Goal: Task Accomplishment & Management: Manage account settings

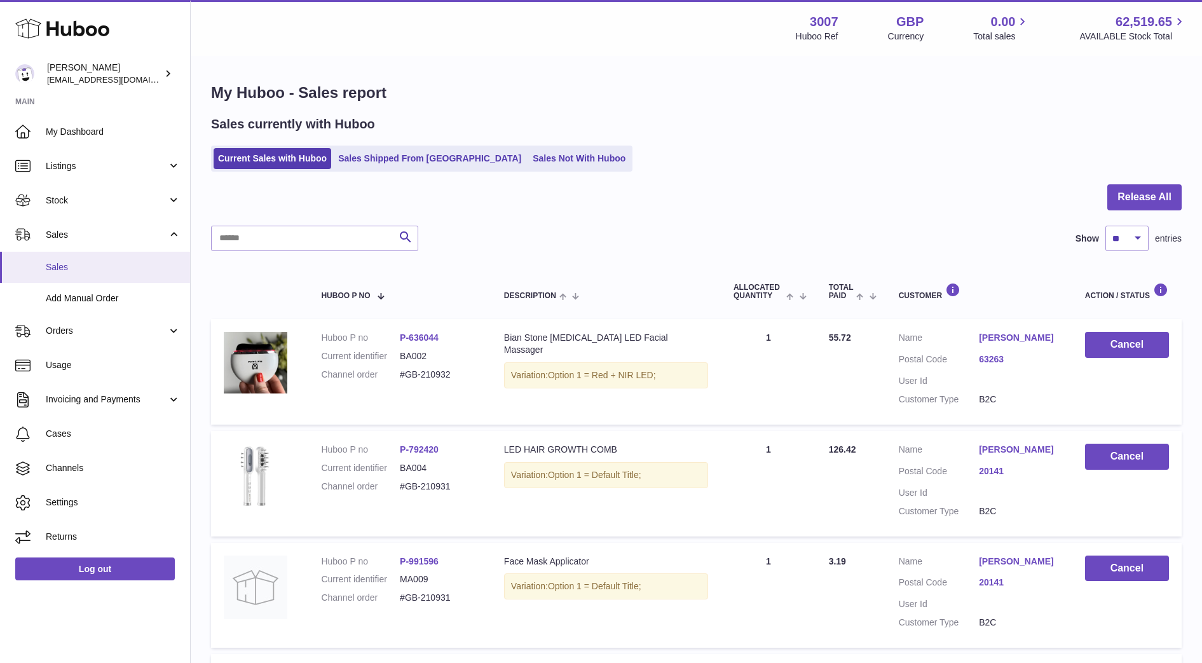
click at [73, 263] on span "Sales" at bounding box center [113, 267] width 135 height 12
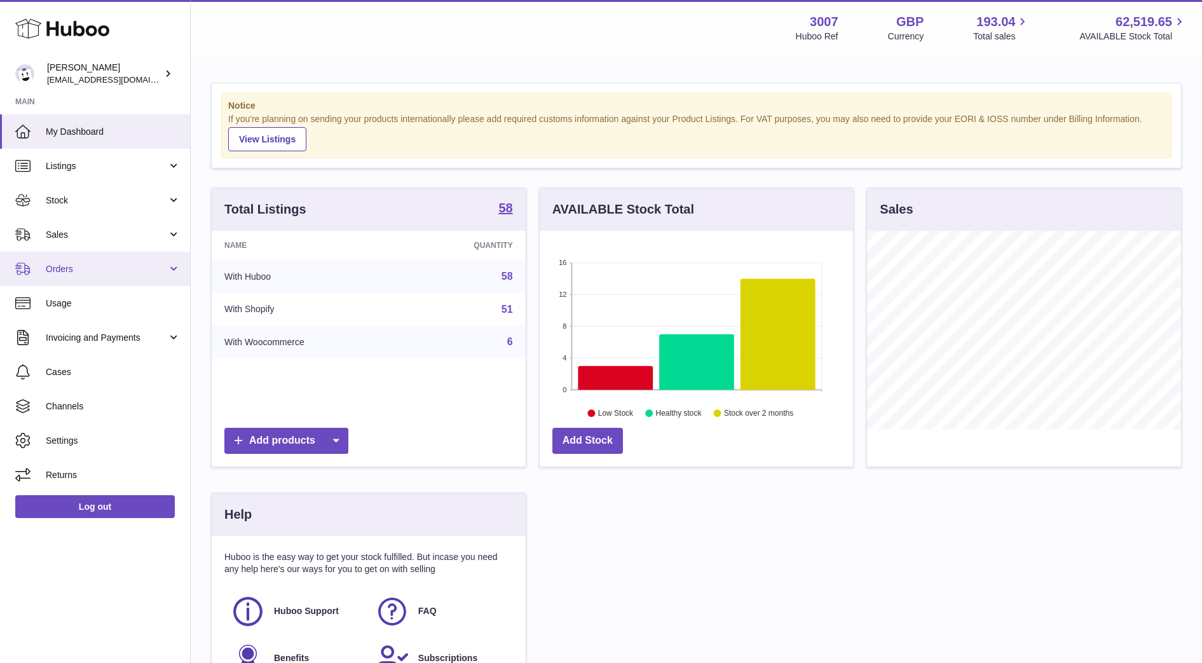
scroll to position [198, 313]
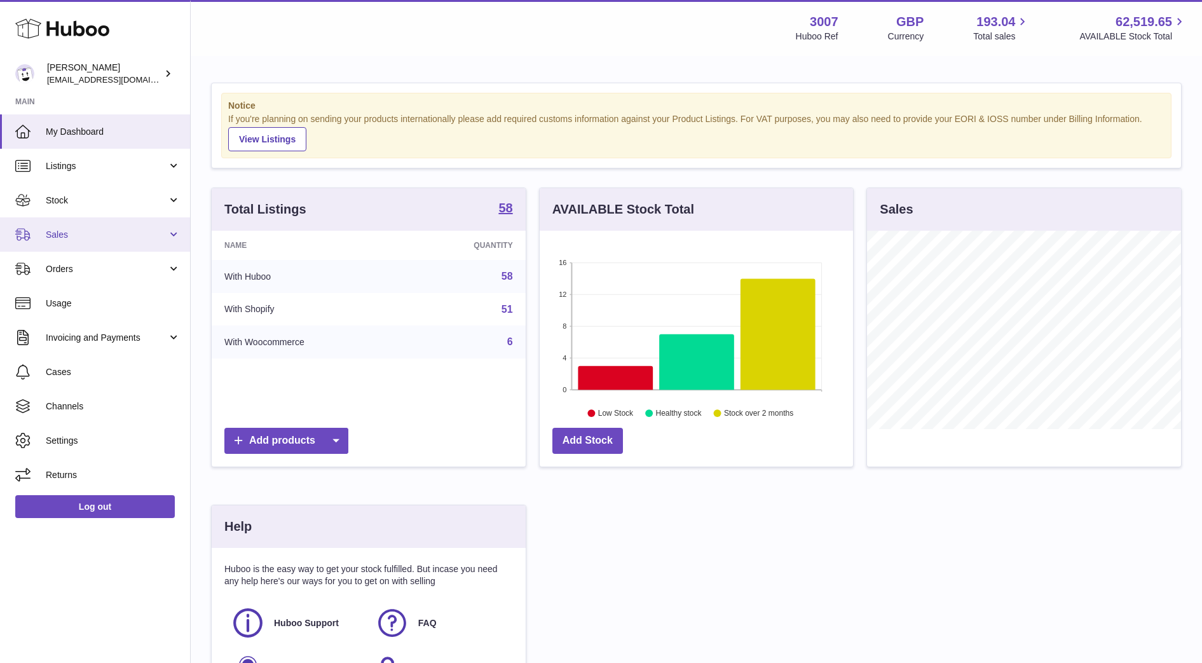
click at [96, 228] on link "Sales" at bounding box center [95, 234] width 190 height 34
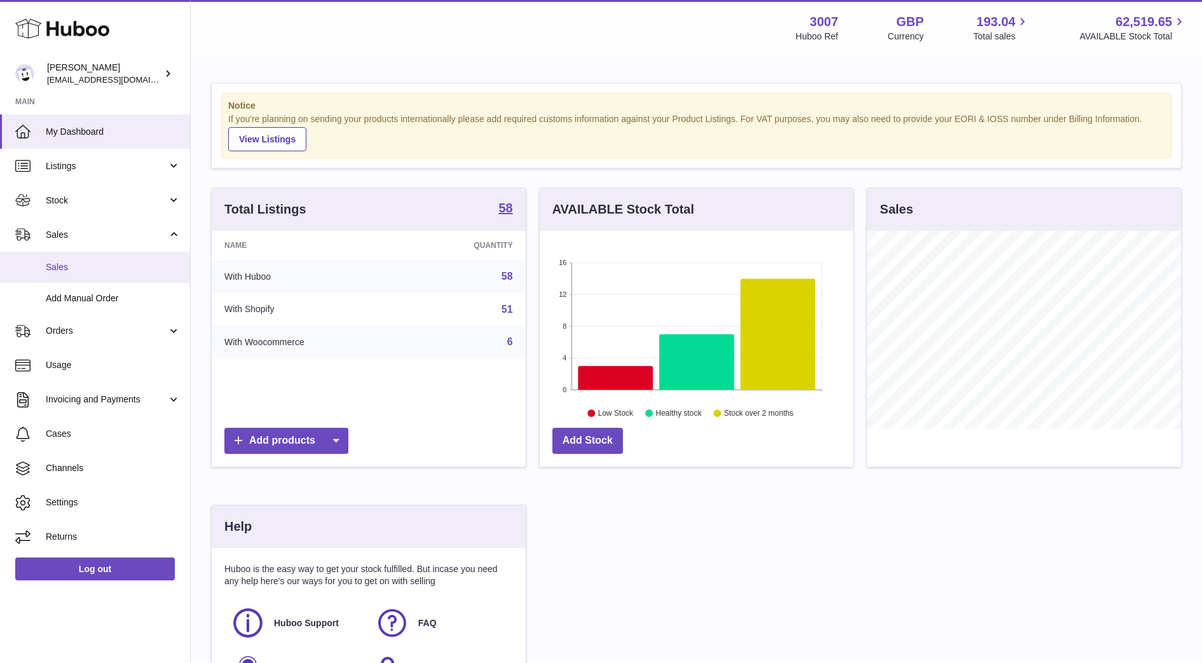
click at [92, 271] on span "Sales" at bounding box center [113, 267] width 135 height 12
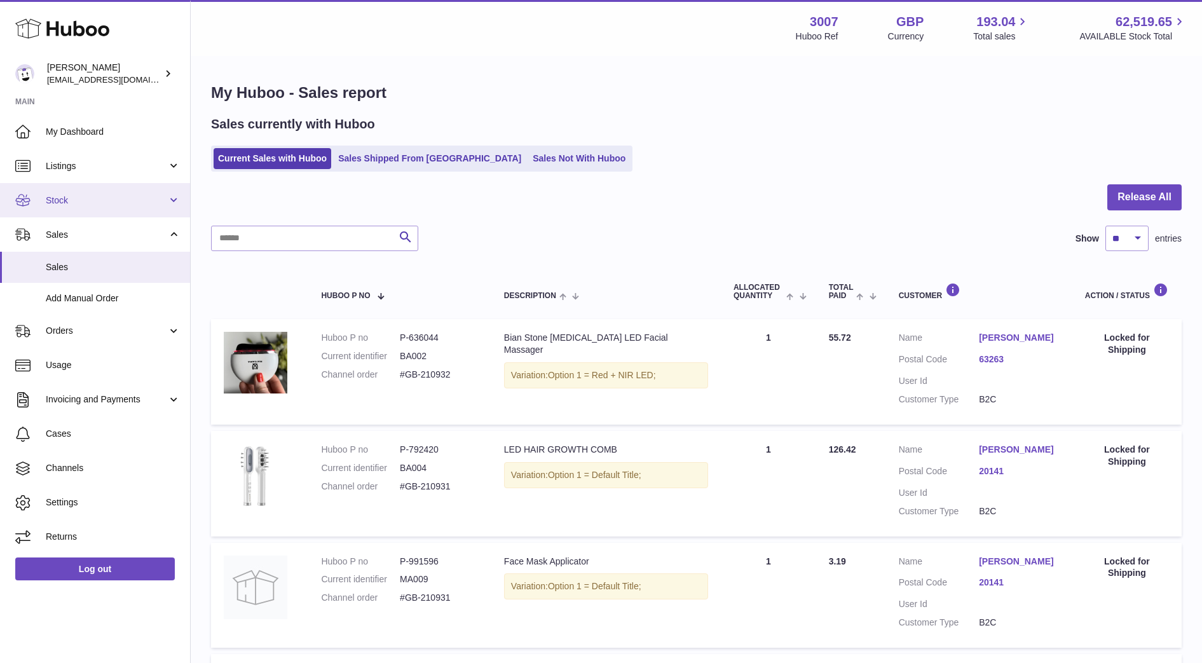
click at [63, 208] on link "Stock" at bounding box center [95, 200] width 190 height 34
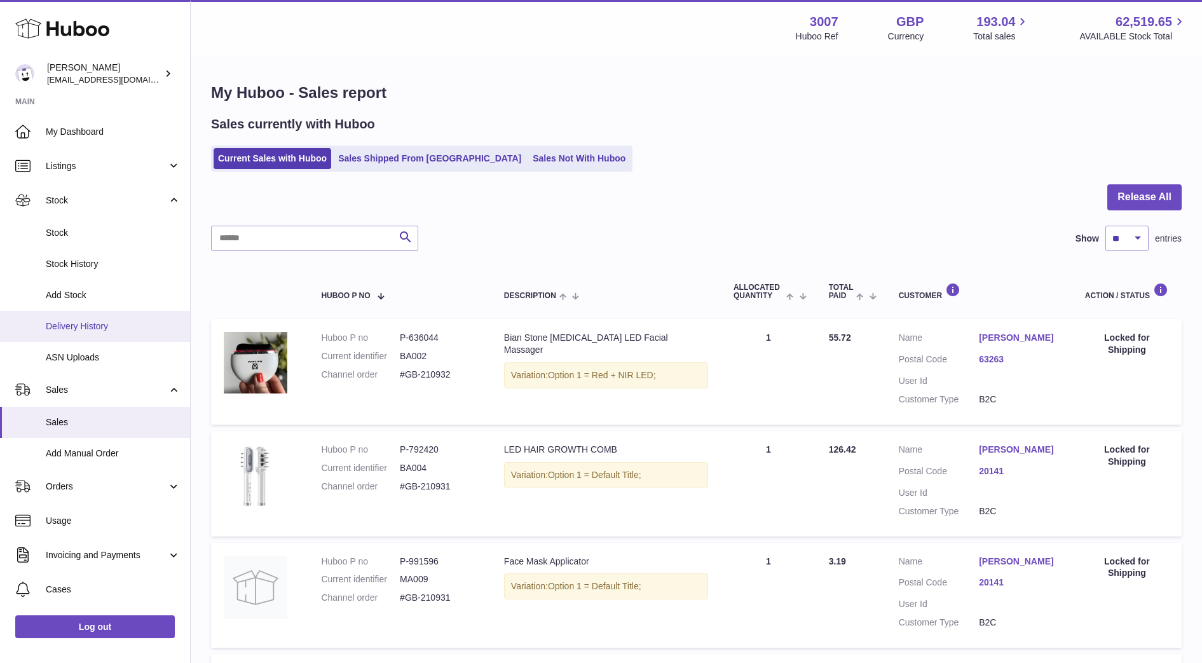
click at [83, 313] on link "Delivery History" at bounding box center [95, 326] width 190 height 31
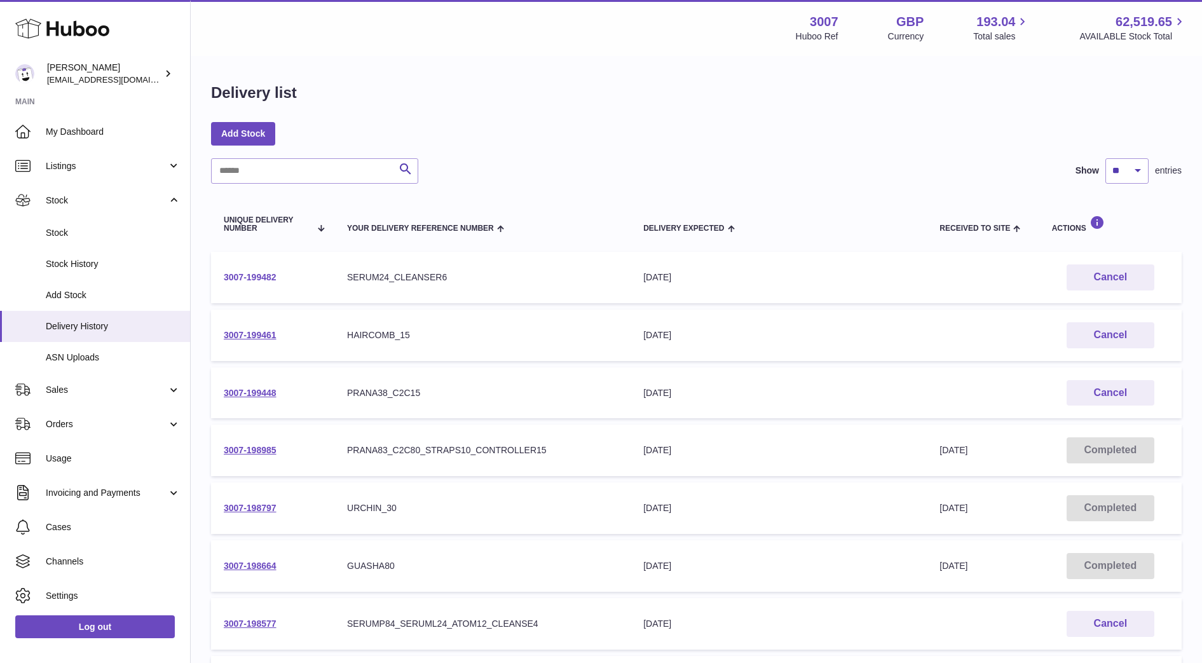
click at [253, 279] on link "3007-199482" at bounding box center [250, 277] width 53 height 10
click at [258, 509] on link "3007-198797" at bounding box center [250, 508] width 53 height 10
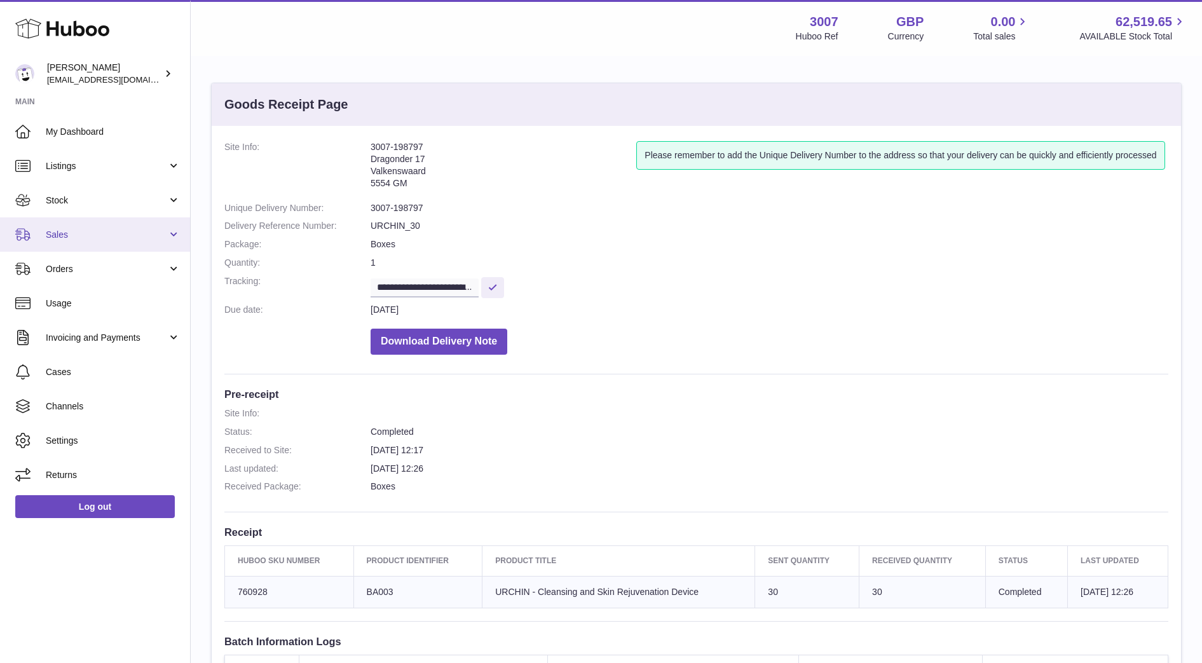
click at [79, 233] on span "Sales" at bounding box center [106, 235] width 121 height 12
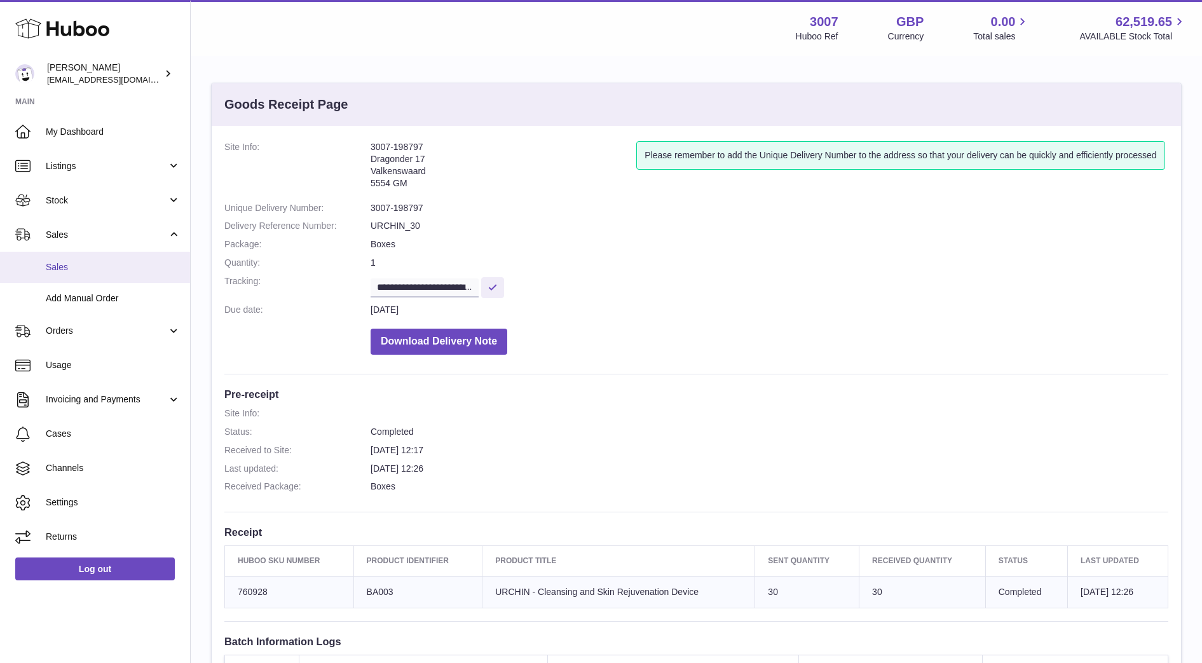
click at [79, 272] on span "Sales" at bounding box center [113, 267] width 135 height 12
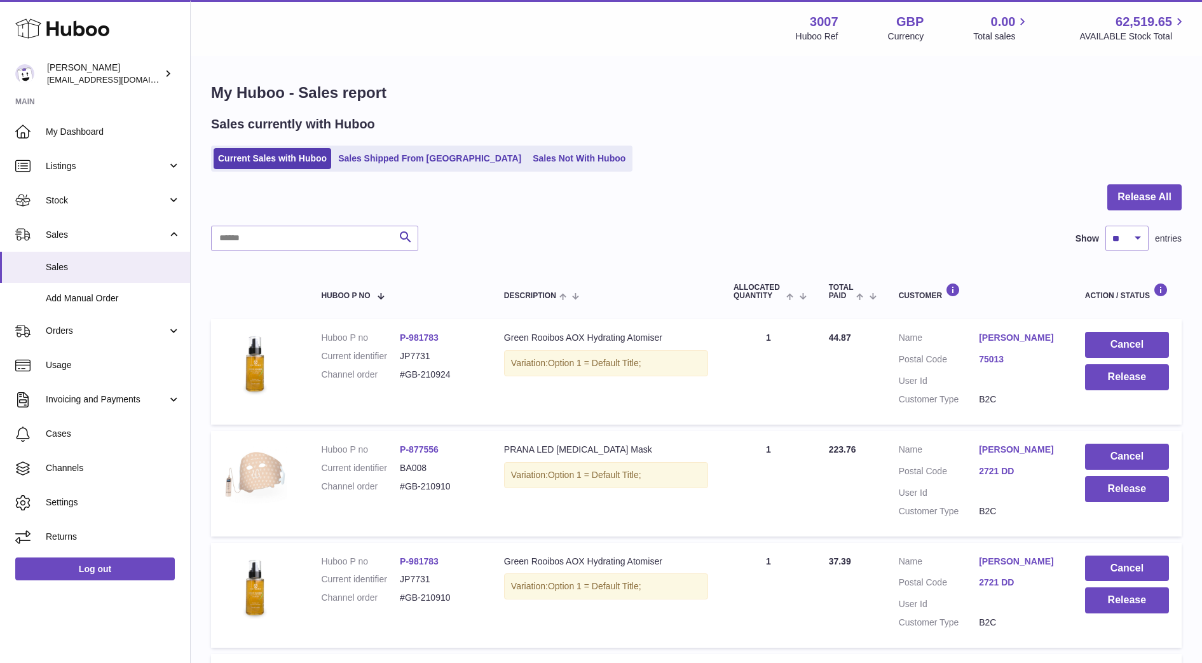
scroll to position [918, 0]
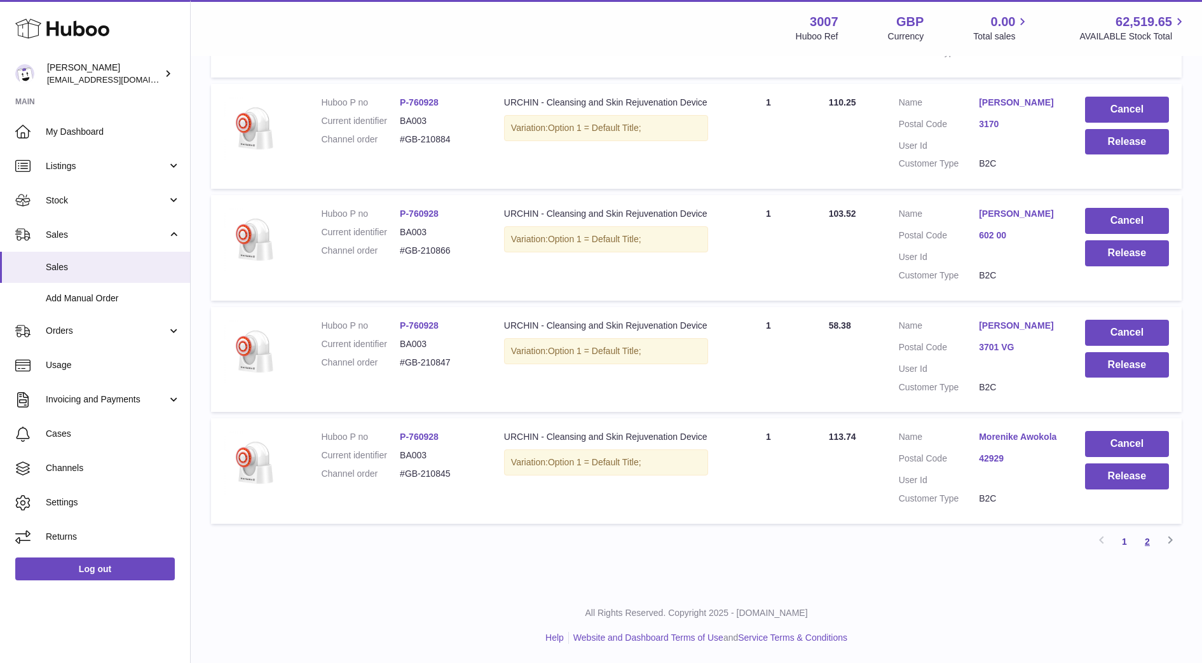
click at [1152, 546] on link "2" at bounding box center [1147, 541] width 23 height 23
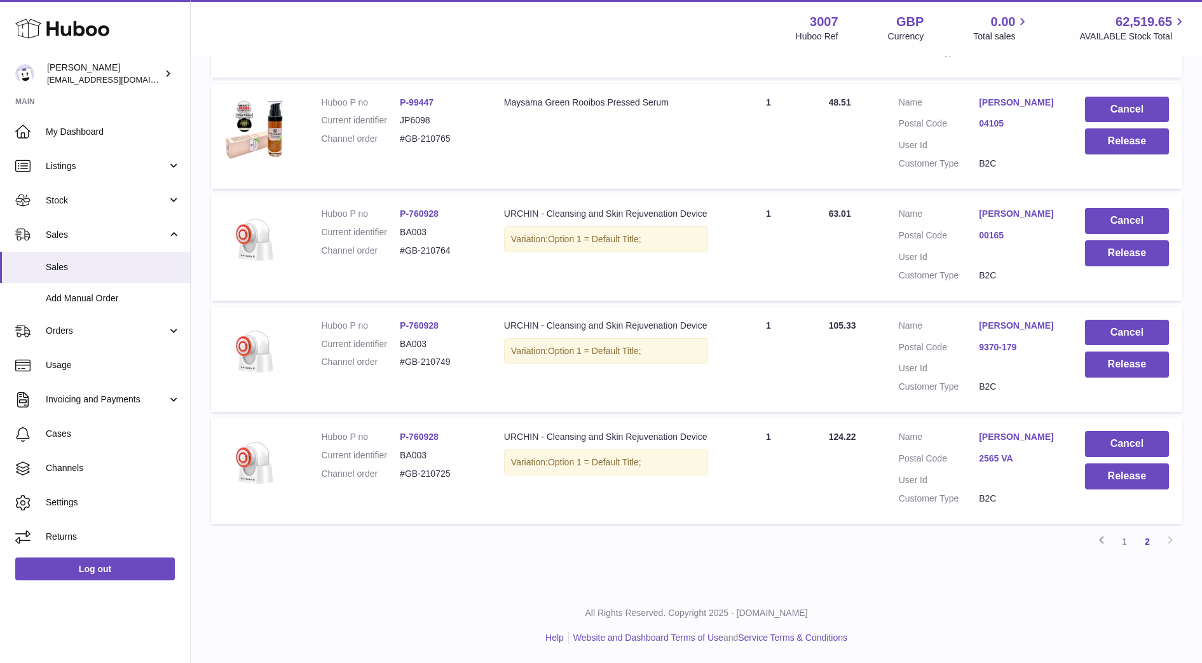
scroll to position [442, 0]
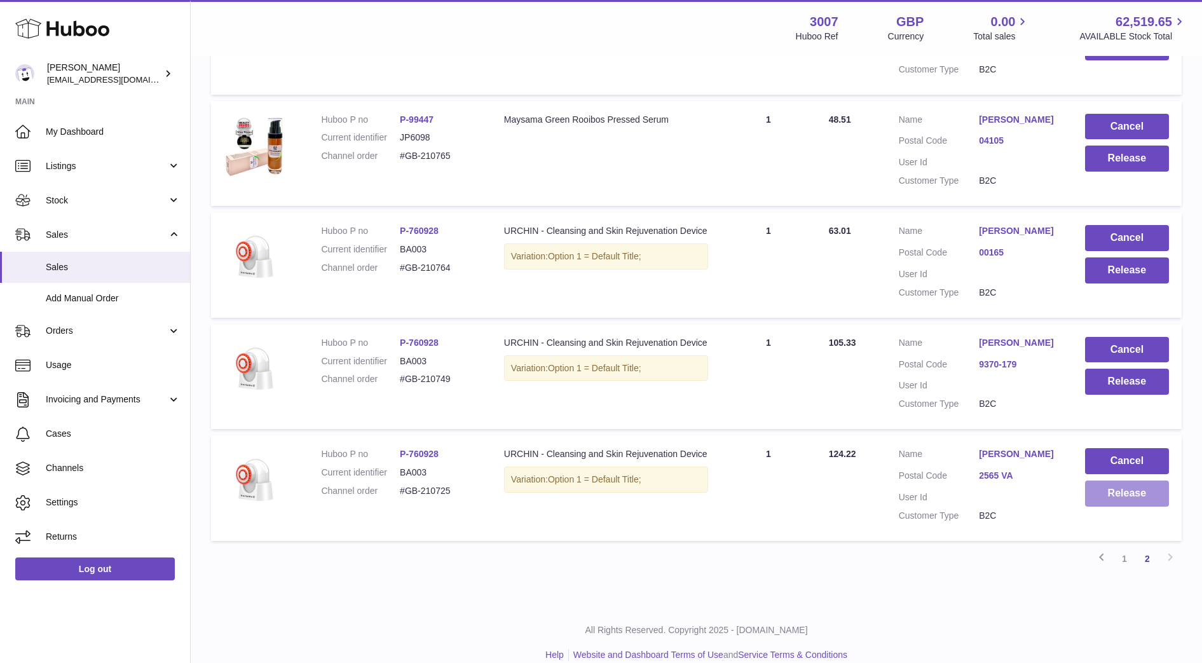
click at [1134, 491] on button "Release" at bounding box center [1127, 494] width 84 height 26
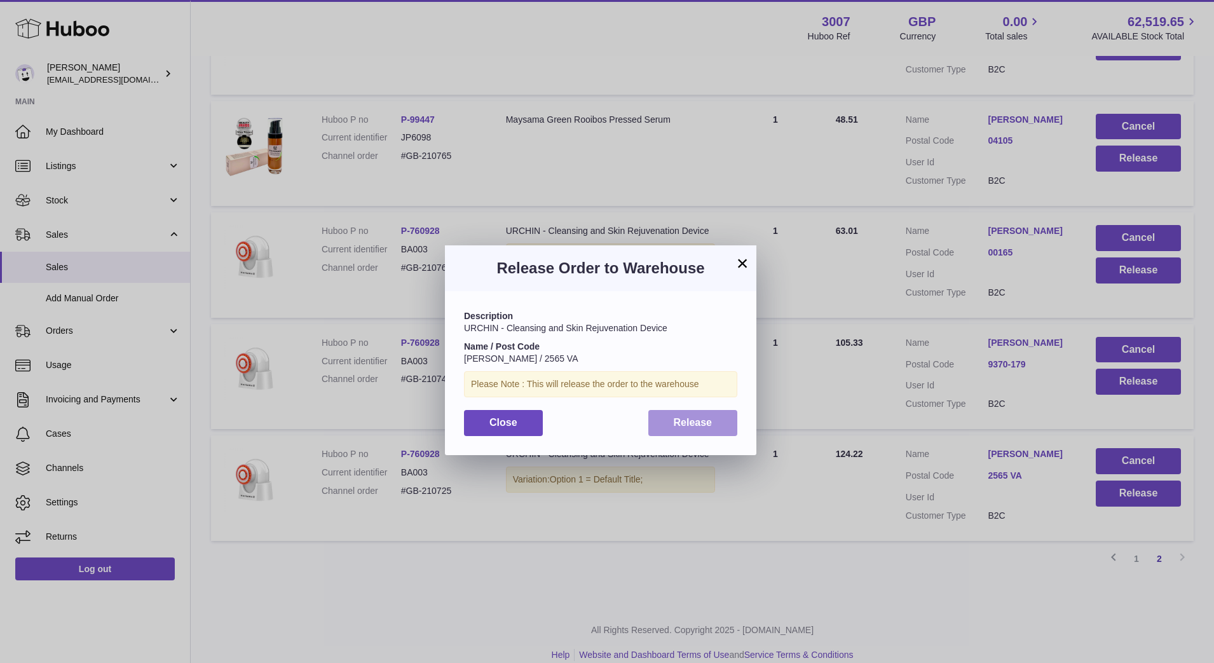
click at [722, 427] on button "Release" at bounding box center [694, 423] width 90 height 26
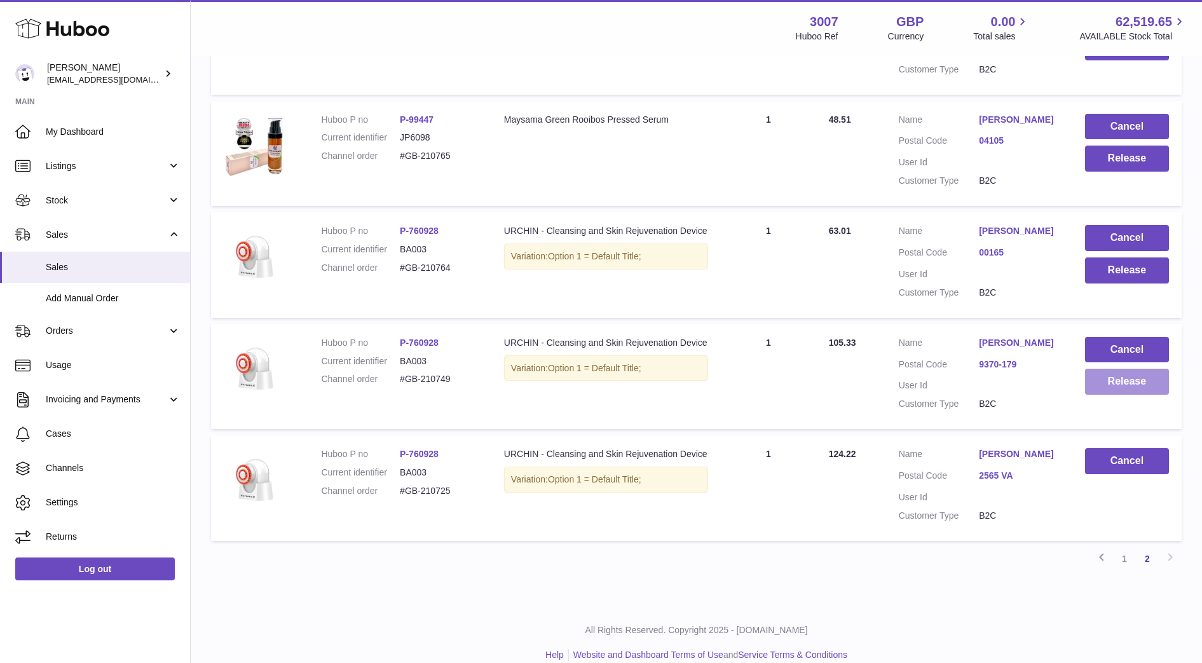
click at [1122, 380] on button "Release" at bounding box center [1127, 382] width 84 height 26
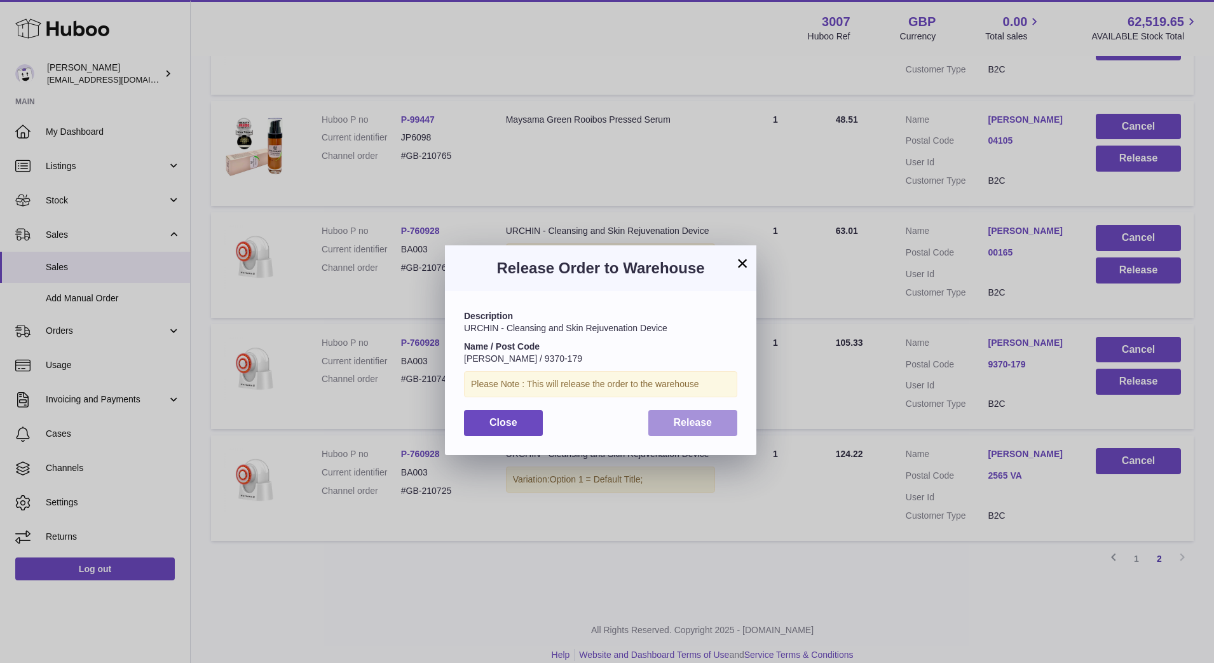
click at [689, 427] on span "Release" at bounding box center [693, 422] width 39 height 11
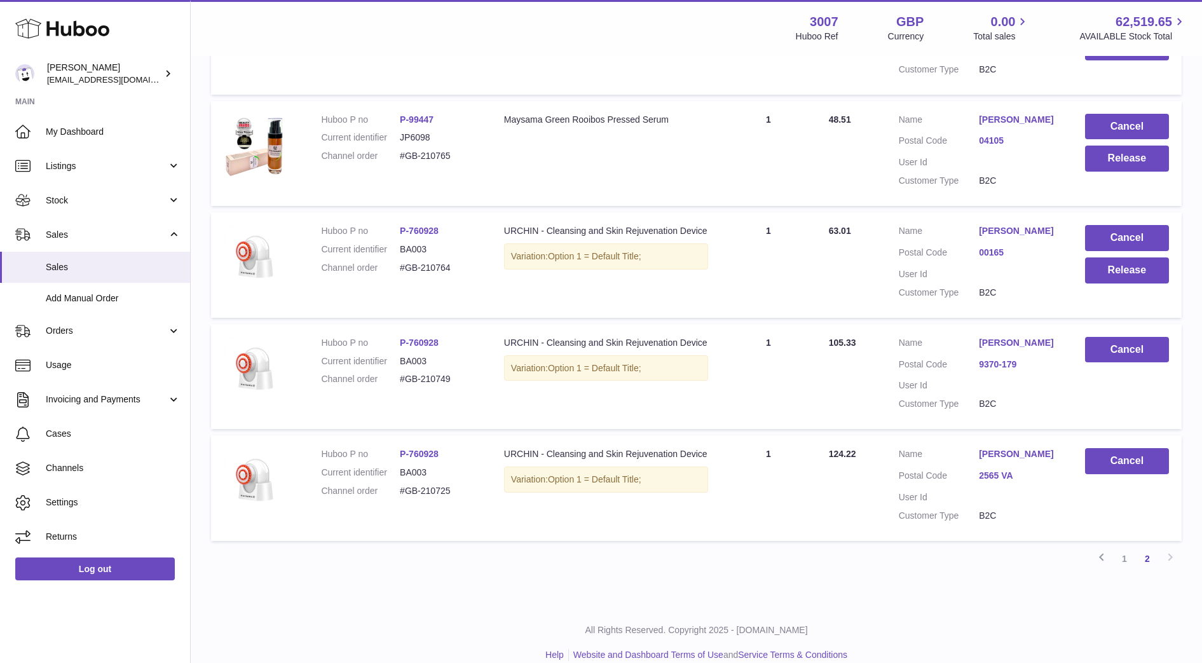
scroll to position [341, 0]
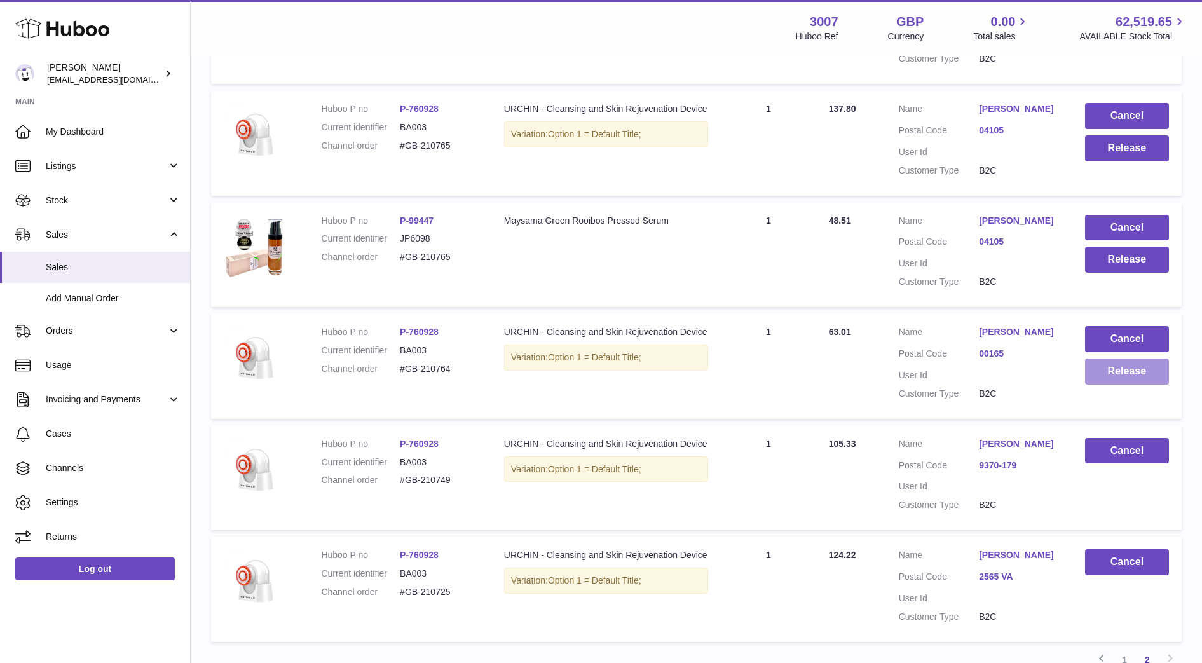
click at [1111, 367] on button "Release" at bounding box center [1127, 372] width 84 height 26
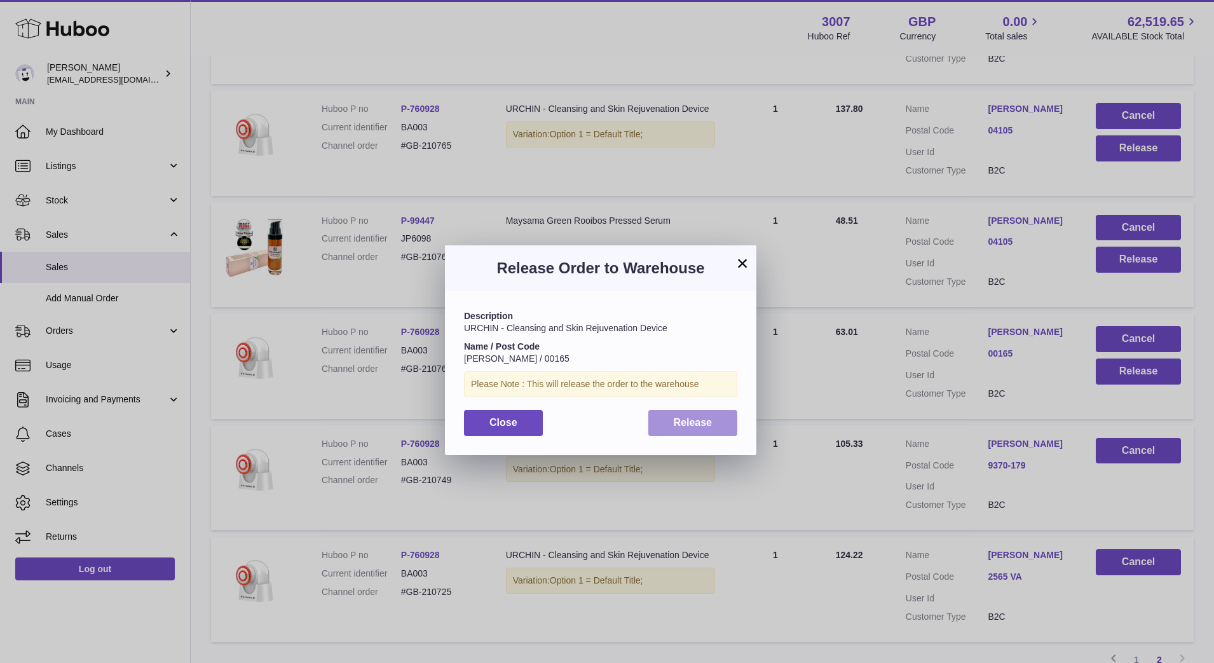
click at [719, 416] on button "Release" at bounding box center [694, 423] width 90 height 26
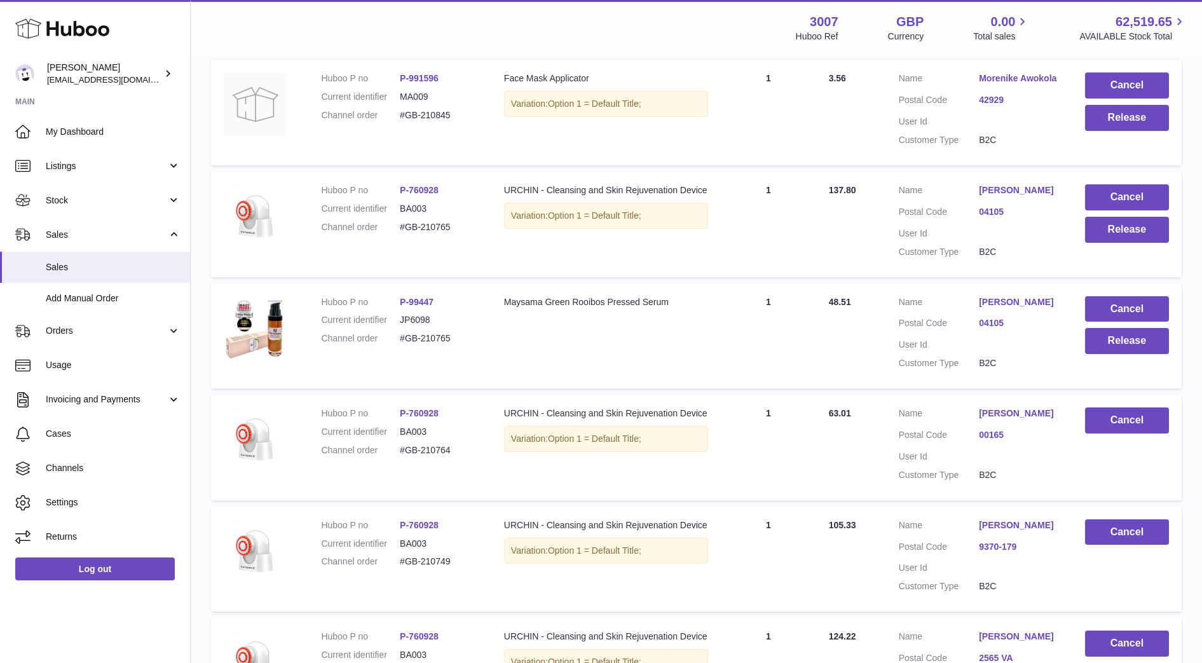
scroll to position [195, 0]
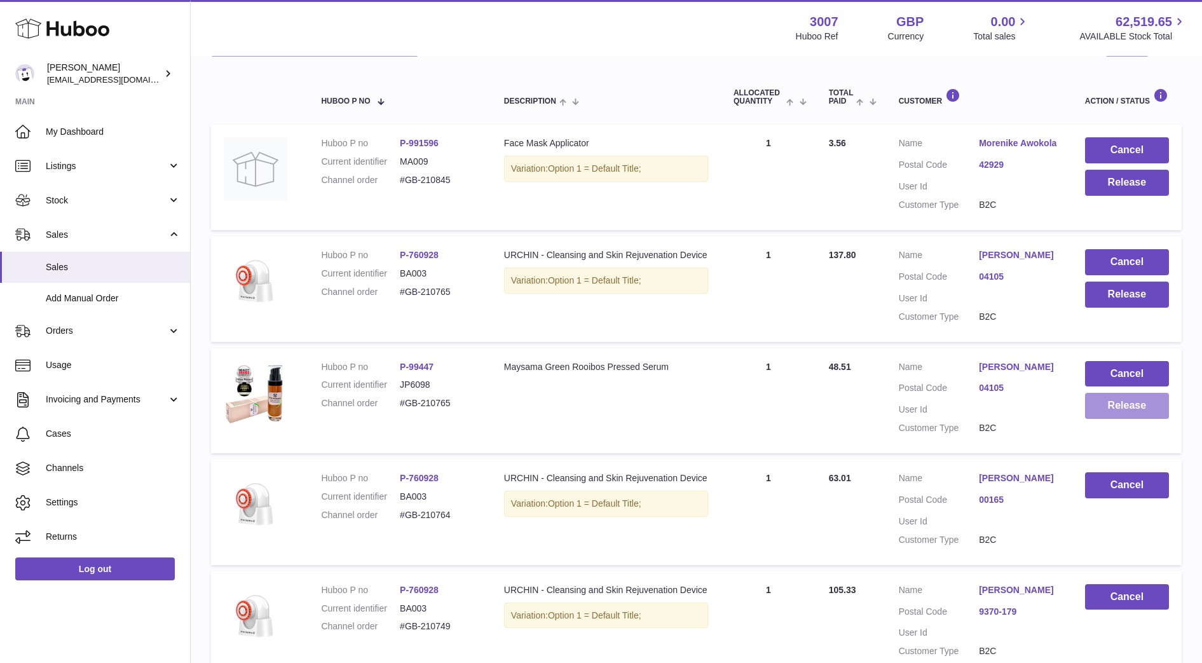
click at [1117, 407] on button "Release" at bounding box center [1127, 406] width 84 height 26
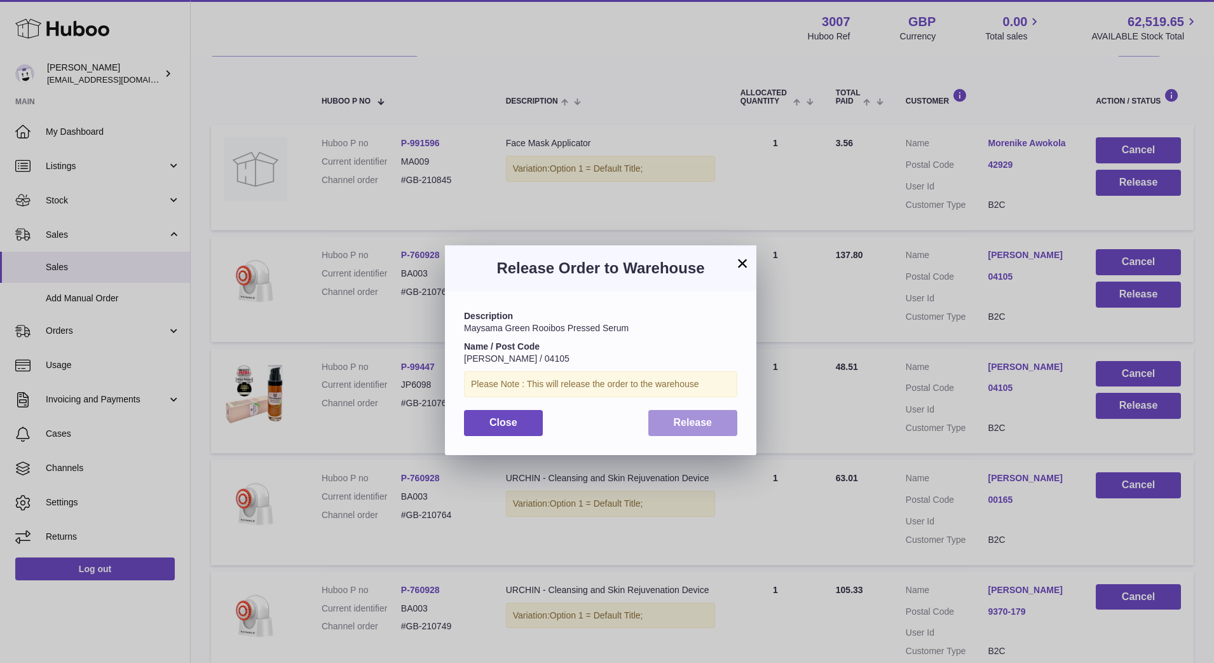
click at [727, 416] on button "Release" at bounding box center [694, 423] width 90 height 26
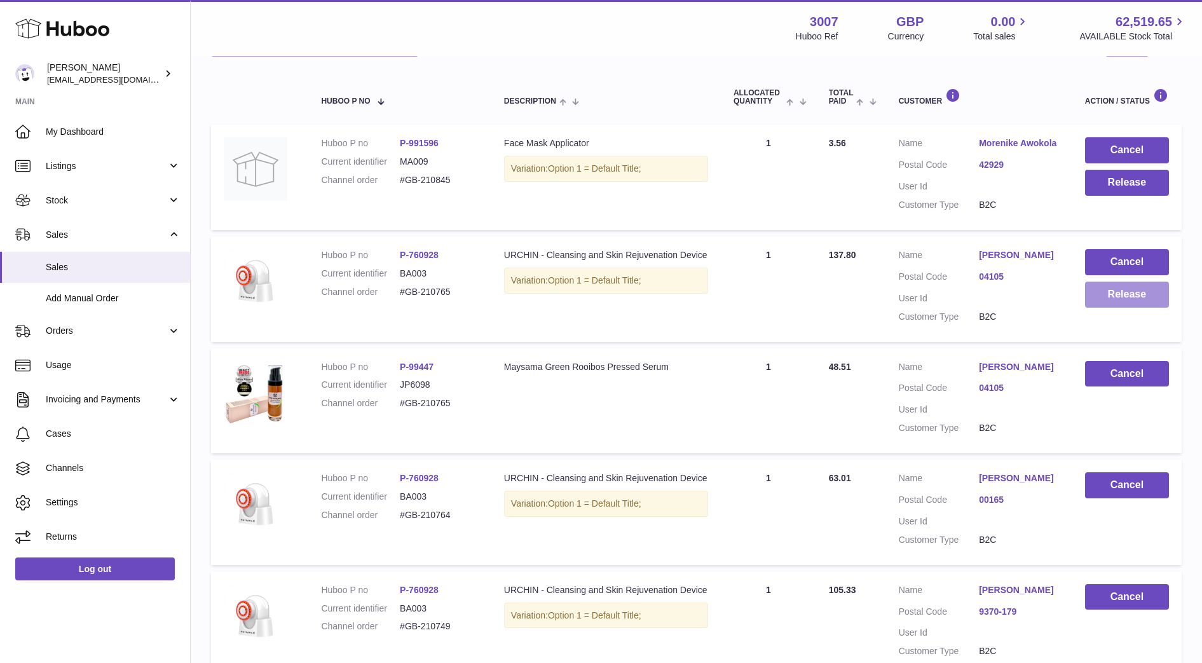
click at [1118, 299] on button "Release" at bounding box center [1127, 295] width 84 height 26
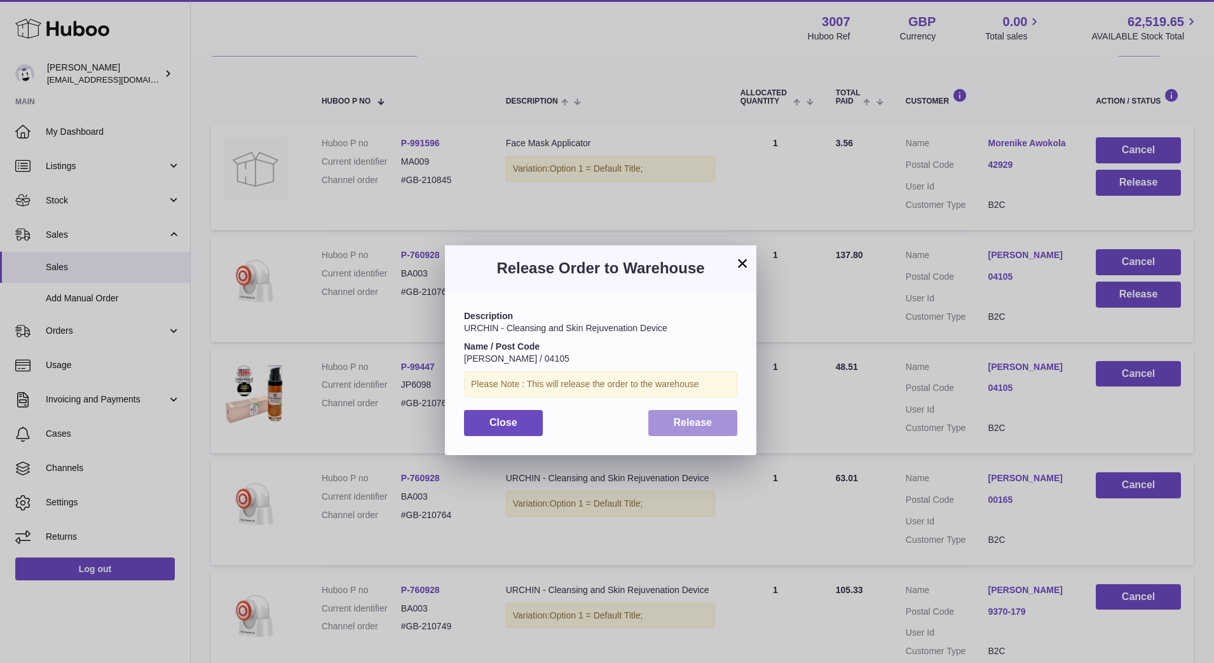
click at [725, 422] on button "Release" at bounding box center [694, 423] width 90 height 26
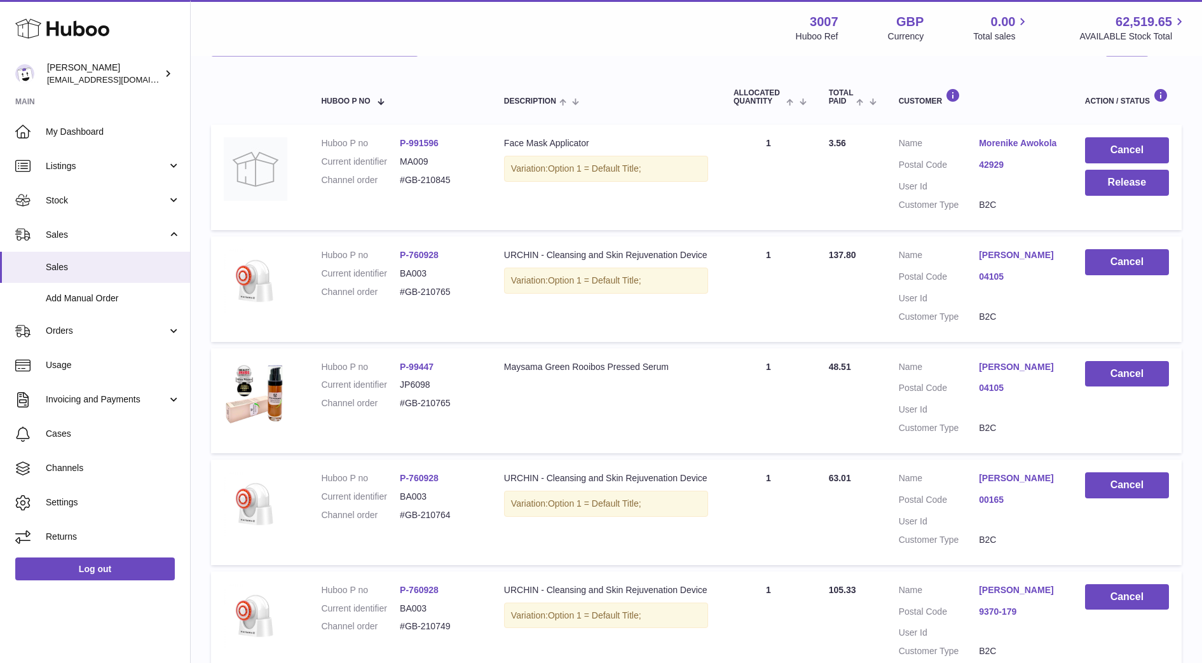
scroll to position [459, 0]
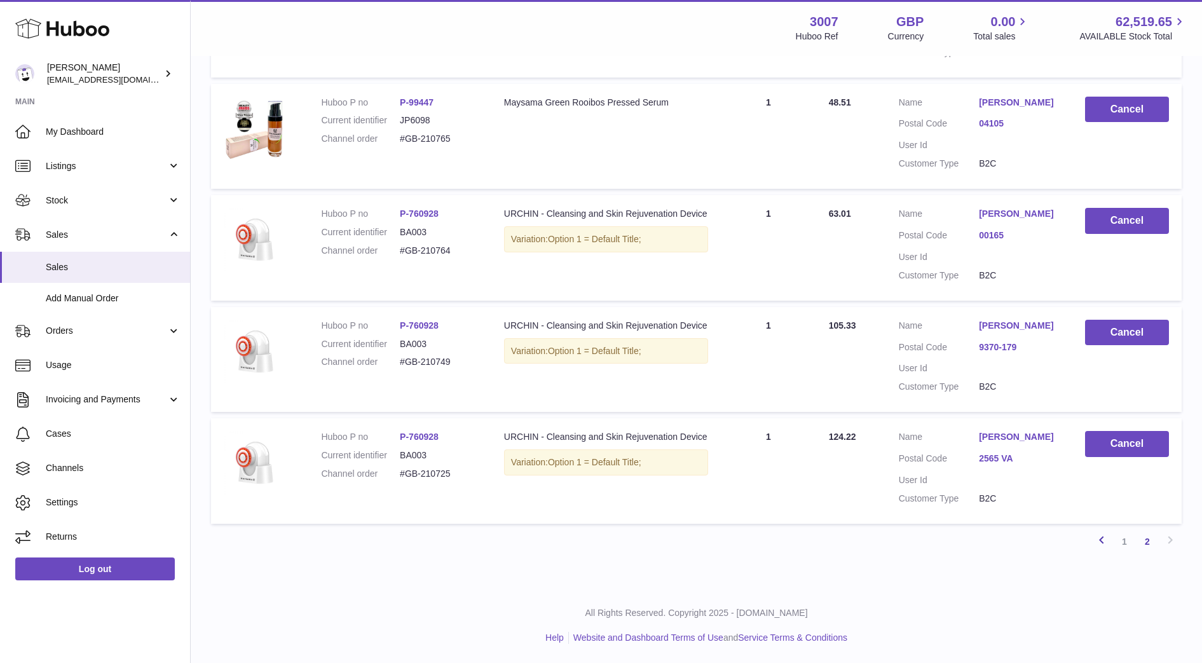
click at [1113, 546] on link "Previous" at bounding box center [1101, 541] width 23 height 23
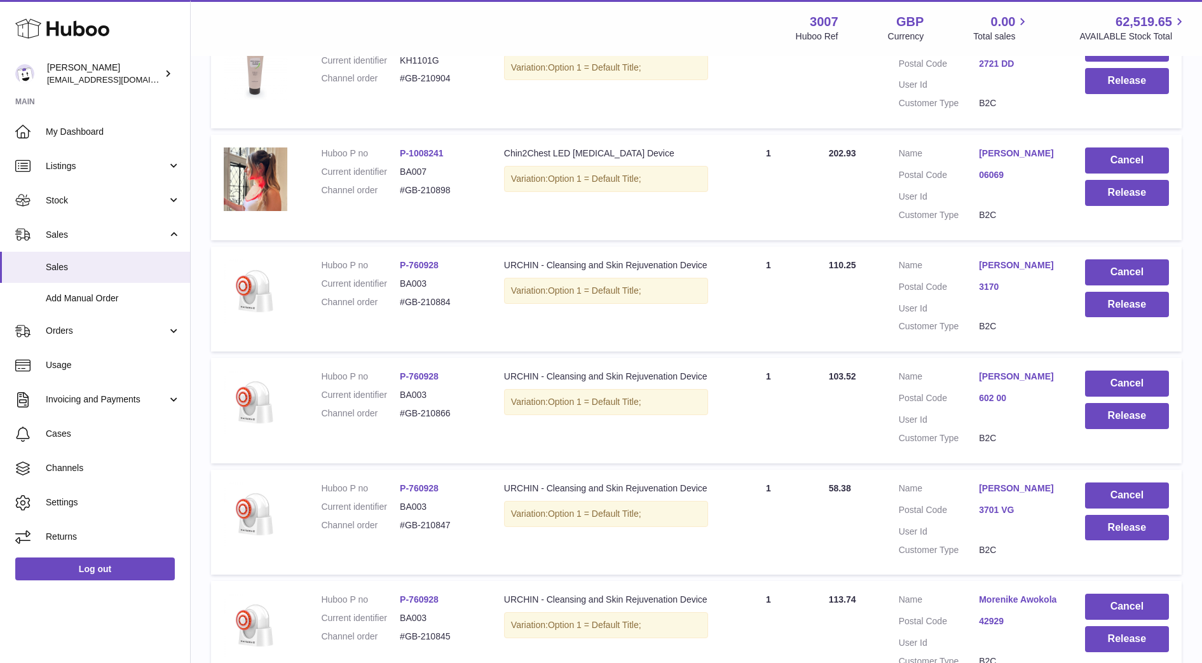
scroll to position [918, 0]
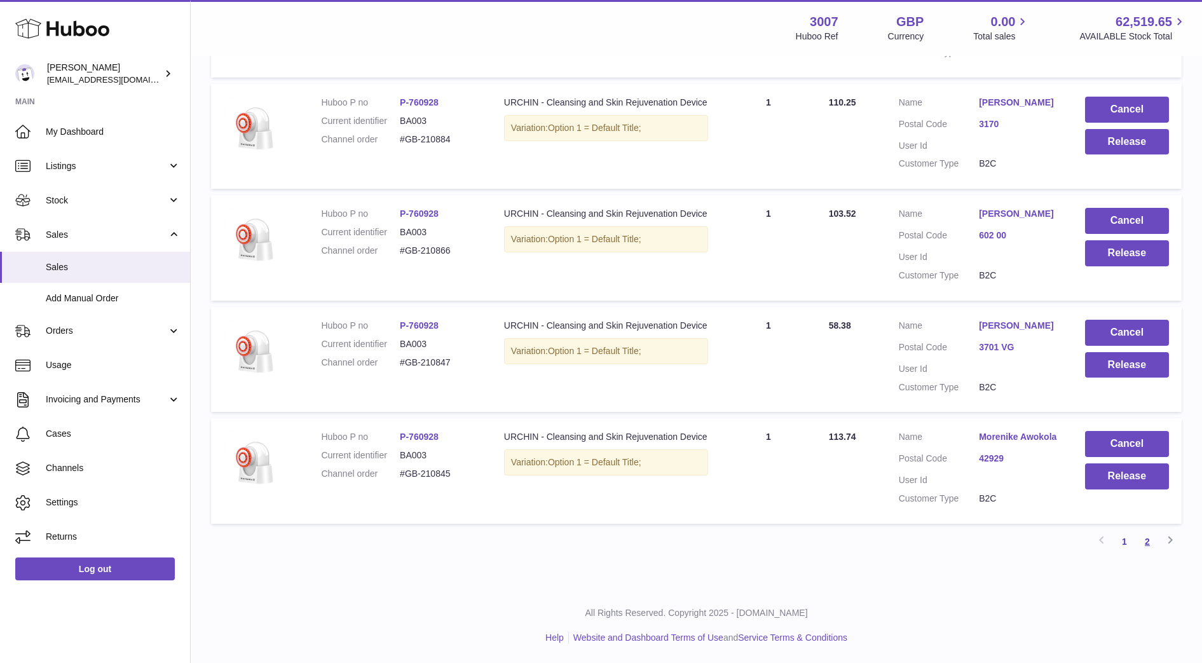
click at [1144, 538] on link "2" at bounding box center [1147, 541] width 23 height 23
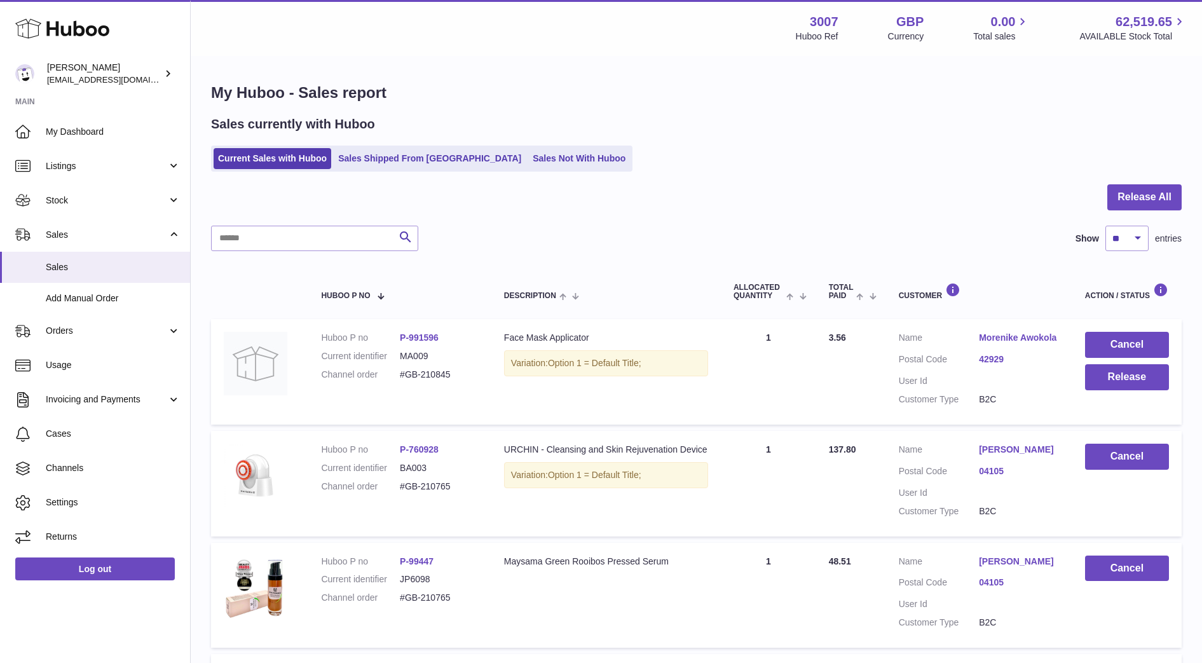
scroll to position [459, 0]
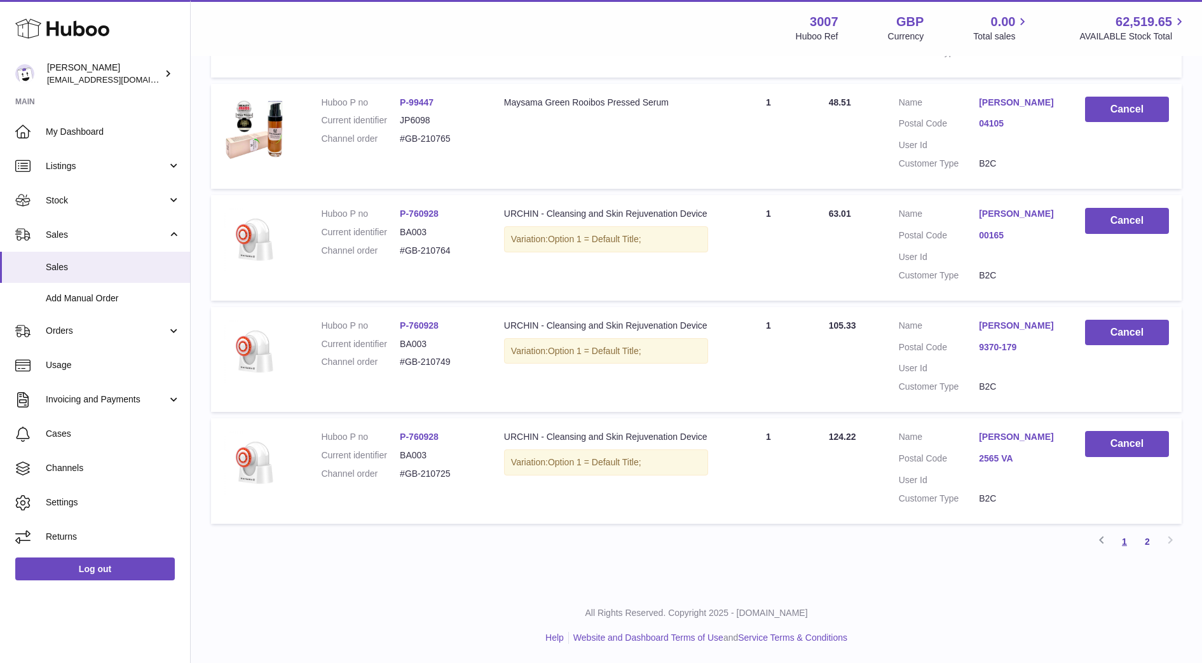
click at [1122, 534] on link "1" at bounding box center [1124, 541] width 23 height 23
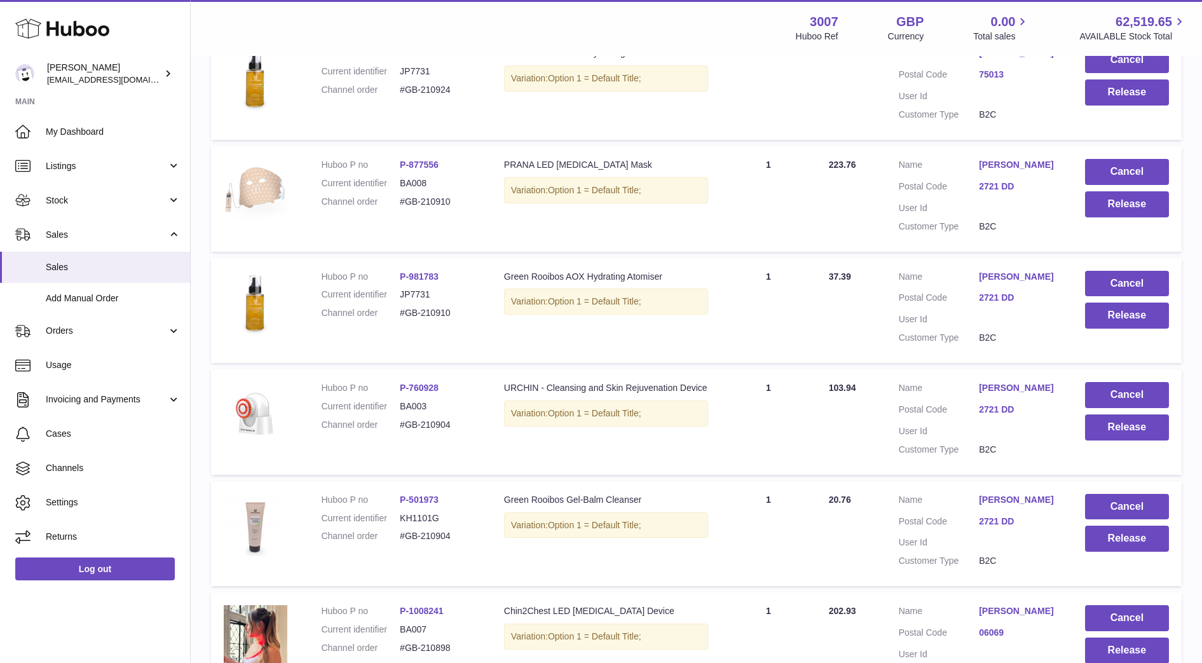
scroll to position [302, 0]
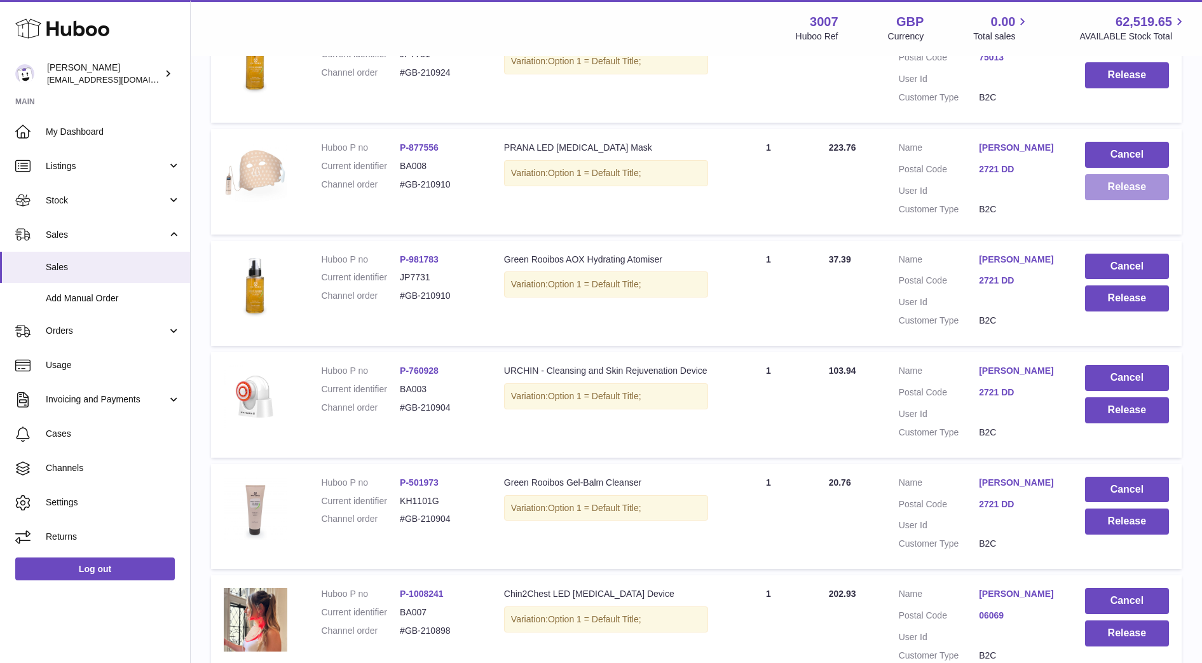
click at [1112, 192] on button "Release" at bounding box center [1127, 187] width 84 height 26
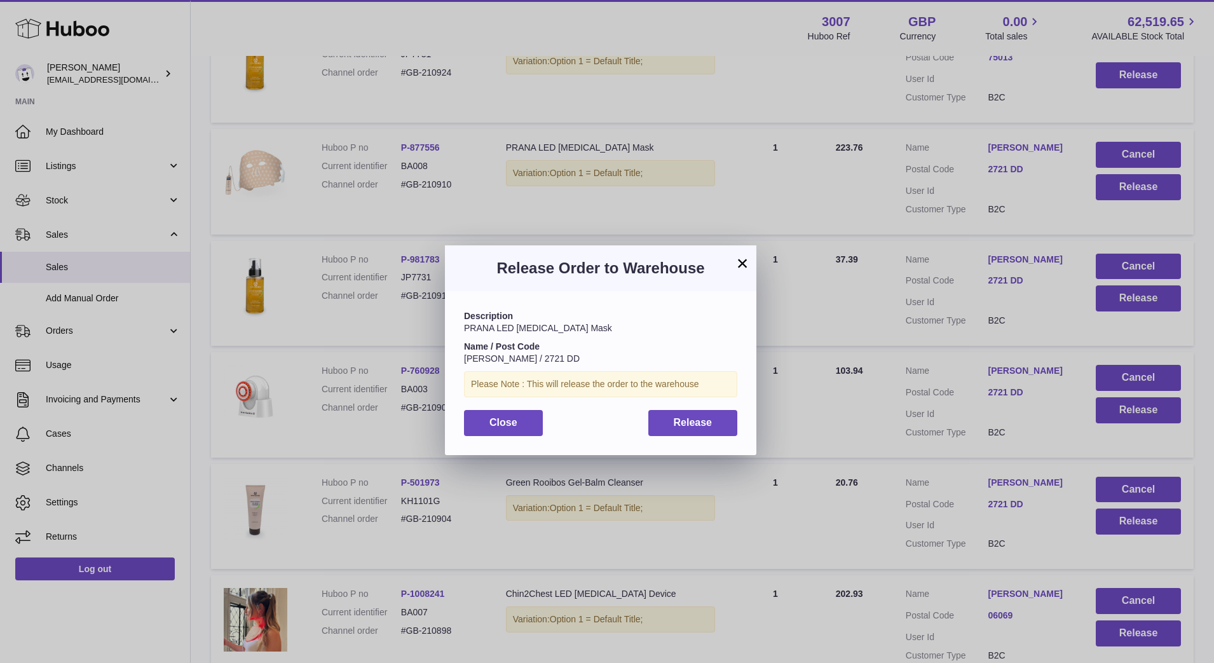
click at [713, 437] on div "Description PRANA LED Light therapy Mask Name / Post Code Margo van Tuijl / 272…" at bounding box center [601, 372] width 312 height 163
click at [710, 430] on button "Release" at bounding box center [694, 423] width 90 height 26
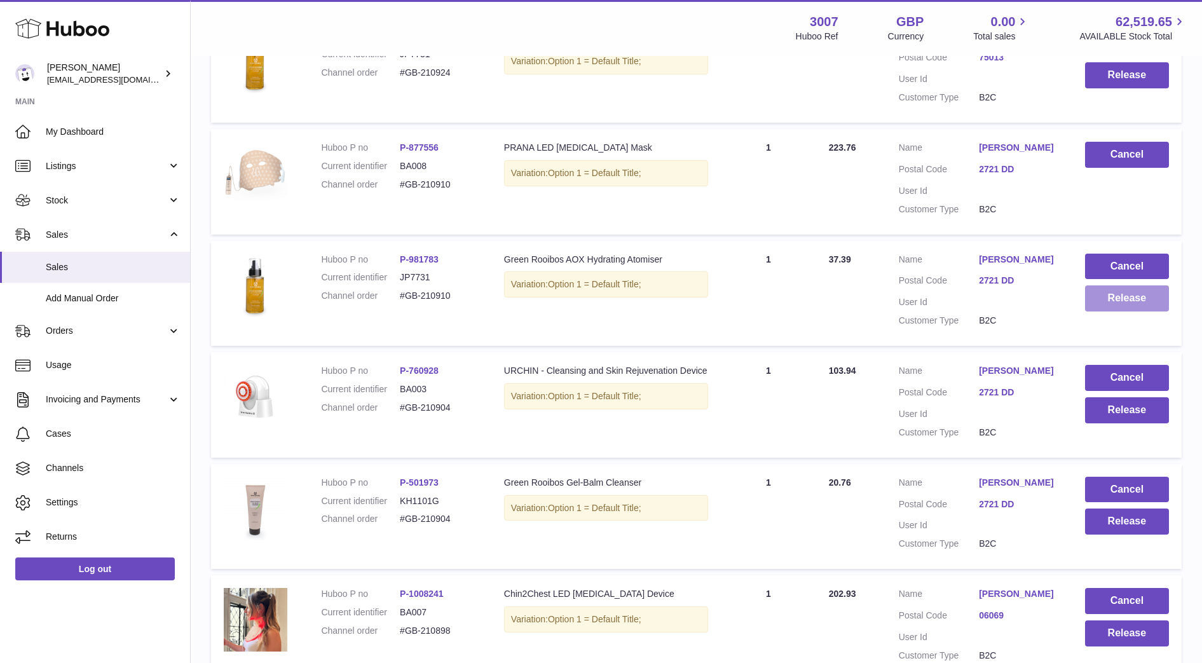
click at [1117, 303] on button "Release" at bounding box center [1127, 298] width 84 height 26
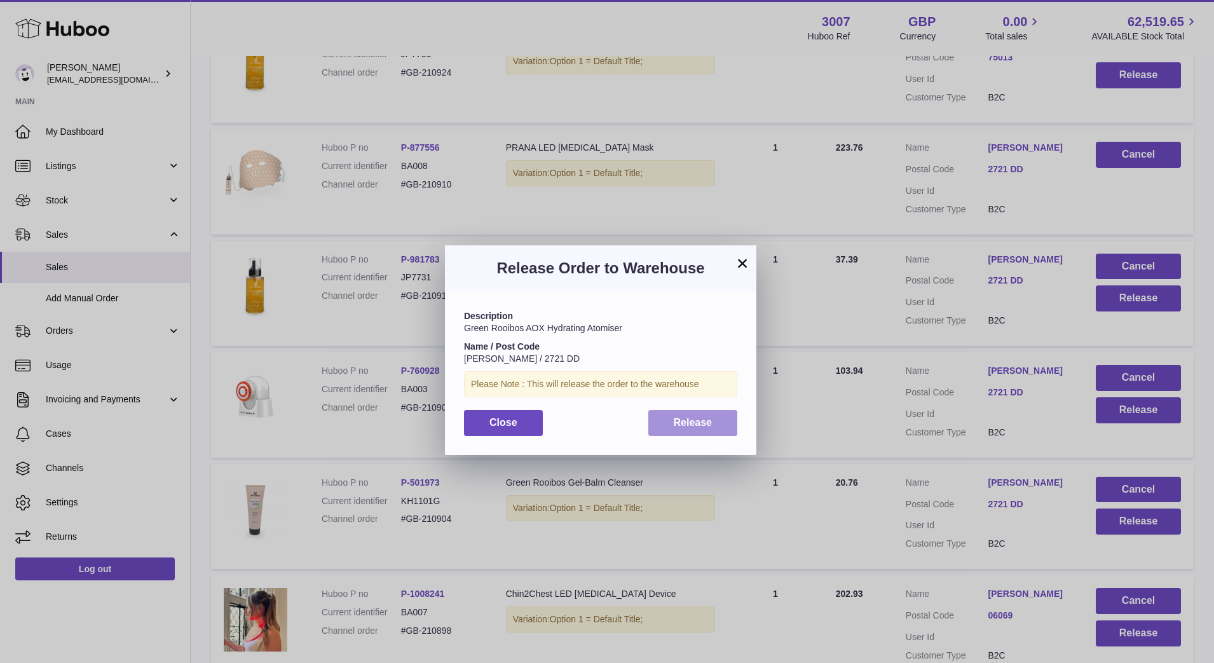
click at [717, 426] on button "Release" at bounding box center [694, 423] width 90 height 26
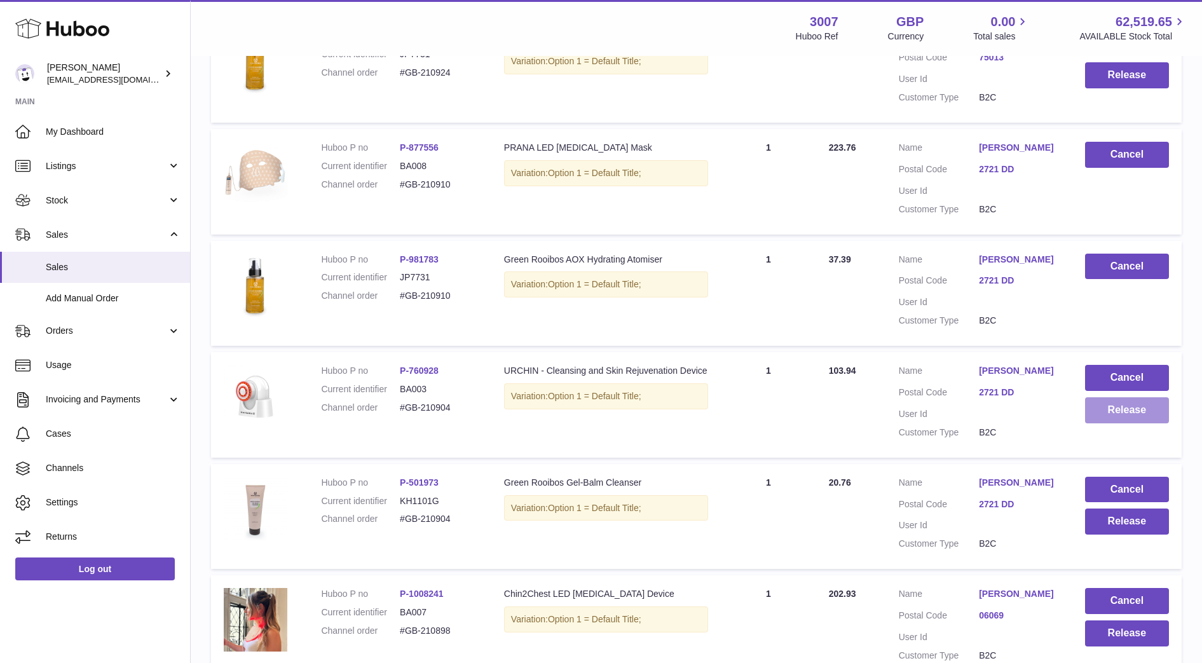
click at [1142, 411] on button "Release" at bounding box center [1127, 410] width 84 height 26
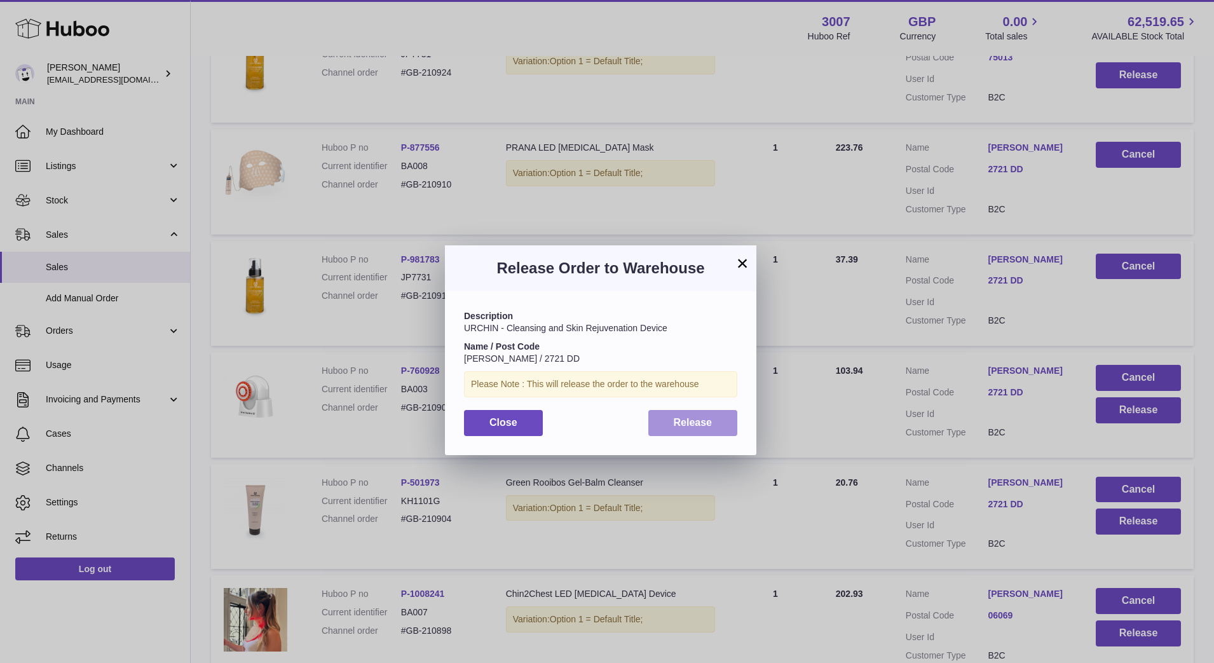
click at [722, 429] on button "Release" at bounding box center [694, 423] width 90 height 26
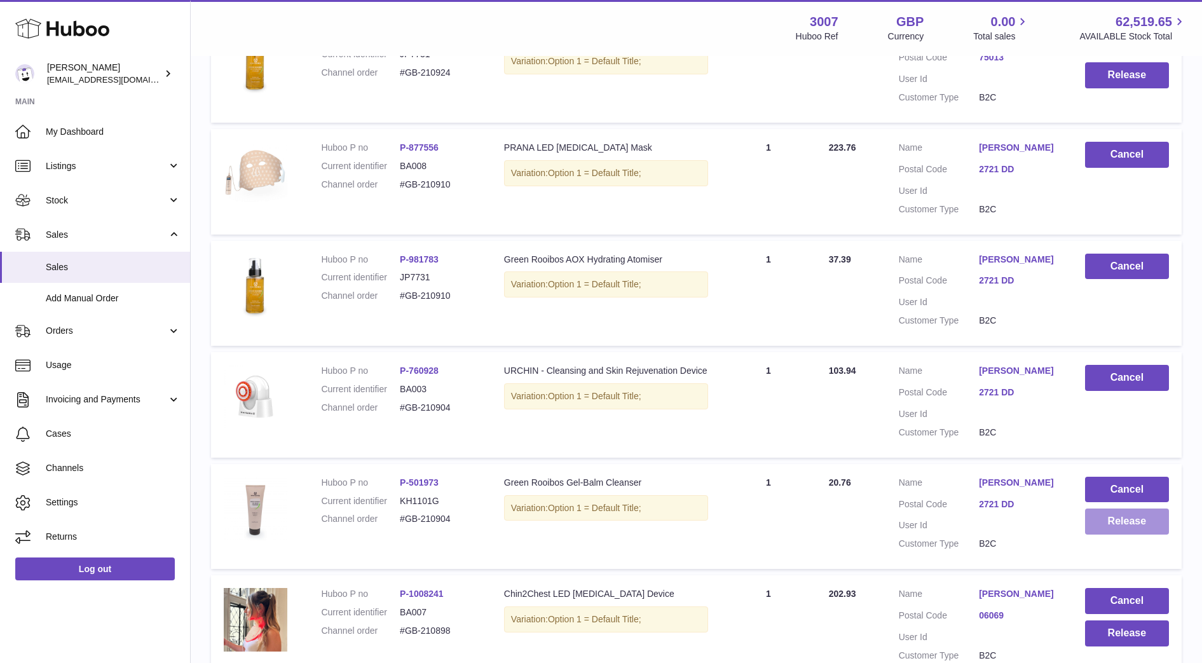
click at [1119, 520] on button "Release" at bounding box center [1127, 522] width 84 height 26
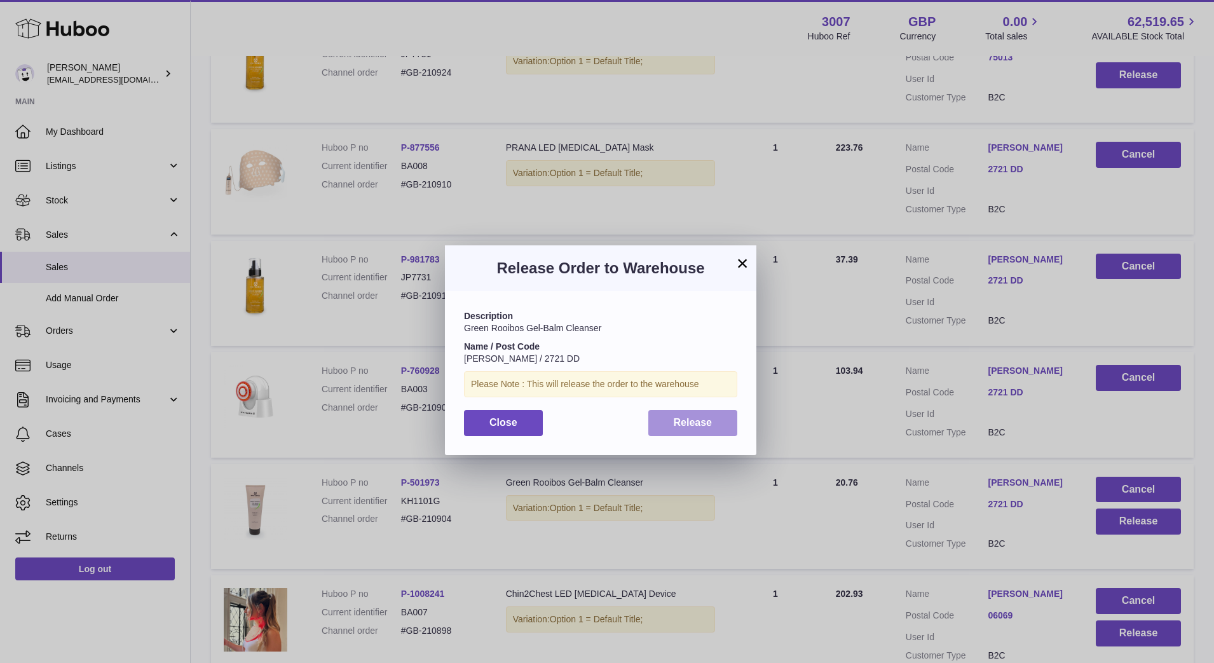
click at [705, 418] on span "Release" at bounding box center [693, 422] width 39 height 11
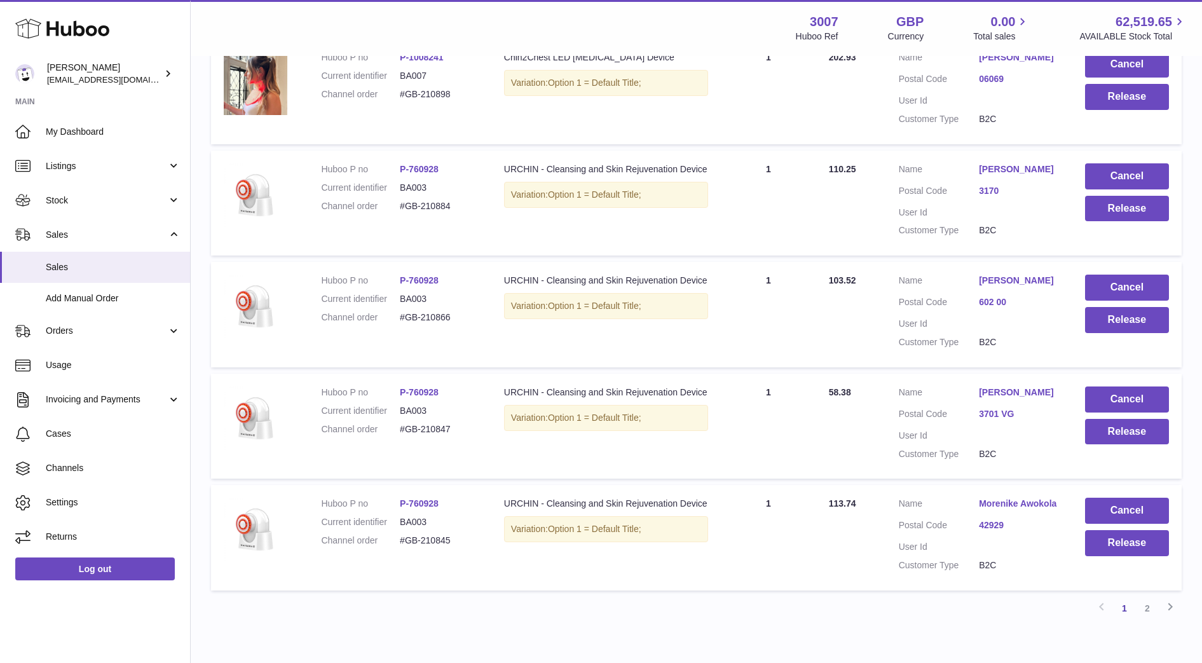
scroll to position [850, 0]
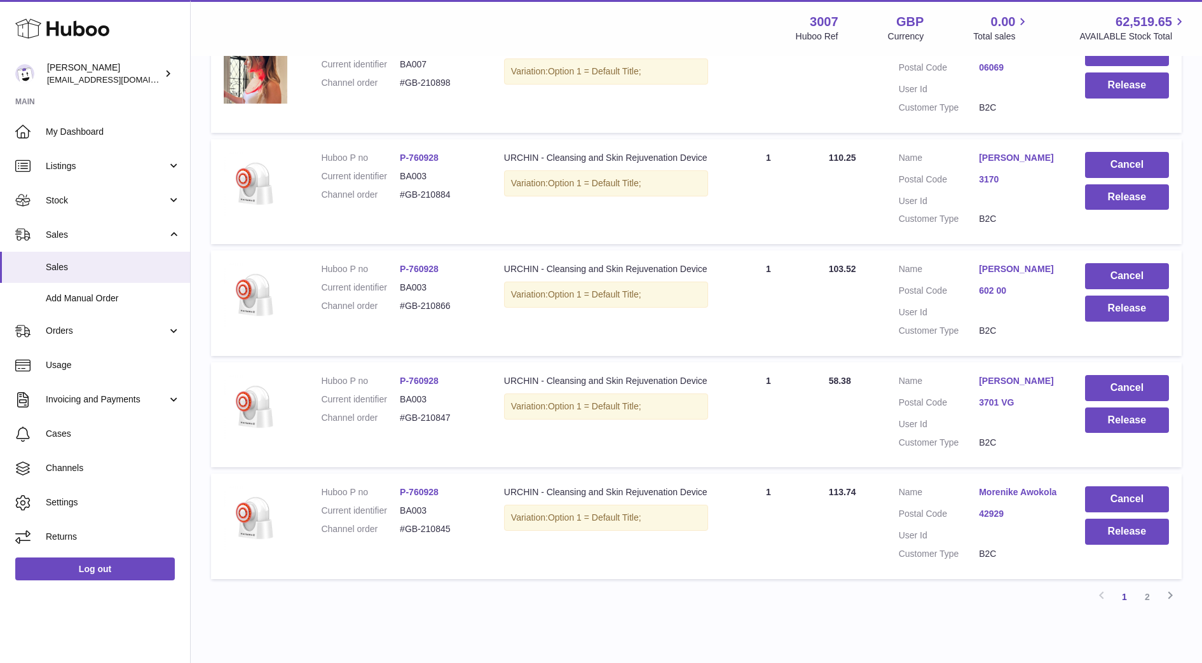
drag, startPoint x: 1066, startPoint y: 509, endPoint x: 952, endPoint y: 507, distance: 113.2
click at [952, 507] on td "Customer Name Morenike Awokola Postal Code 42929 User Id Customer Type B2C" at bounding box center [979, 527] width 186 height 106
copy dl "Morenike Awokola"
click at [1139, 539] on button "Release" at bounding box center [1127, 532] width 84 height 26
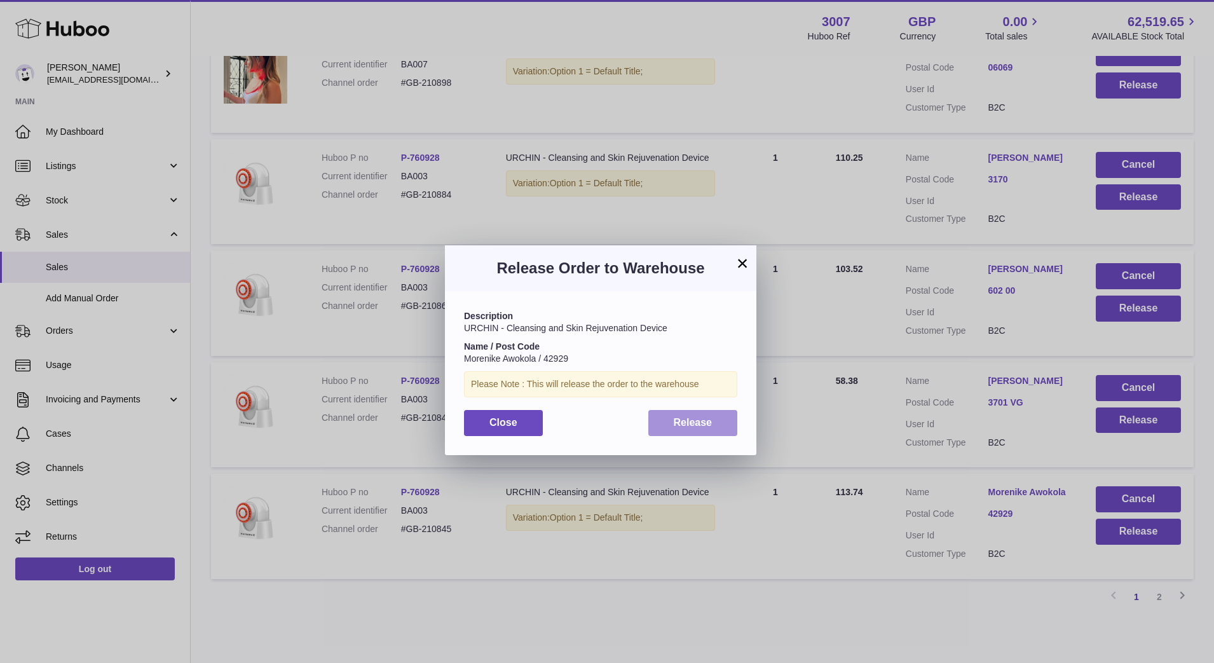
click at [701, 421] on span "Release" at bounding box center [693, 422] width 39 height 11
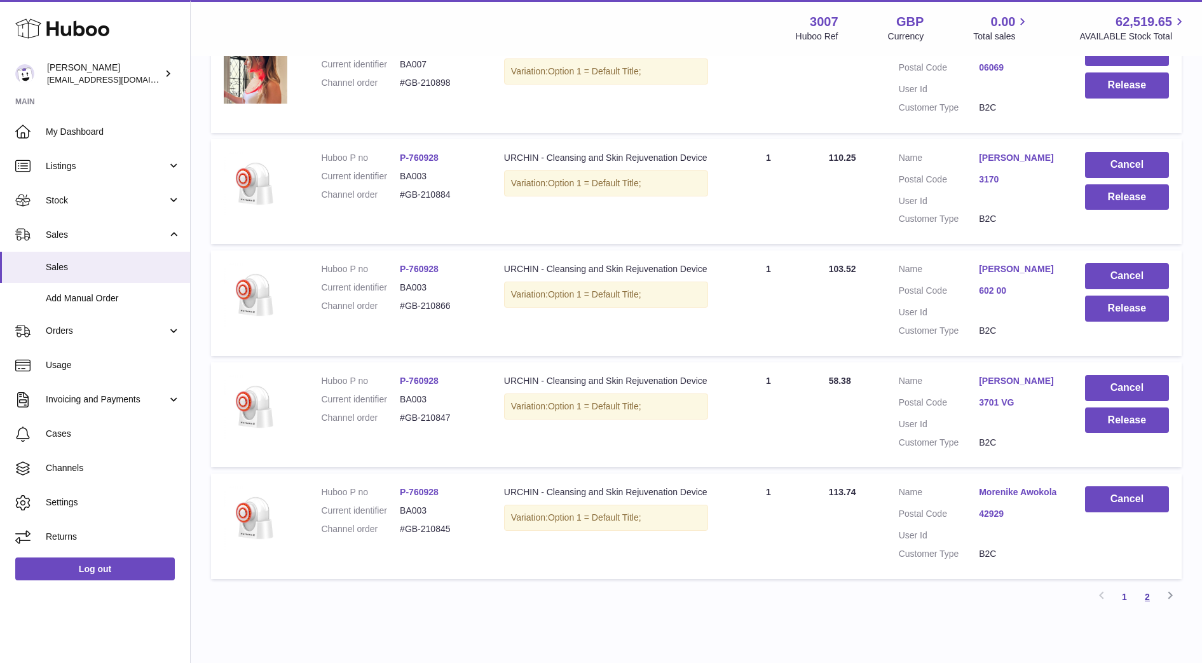
click at [1147, 609] on link "2" at bounding box center [1147, 597] width 23 height 23
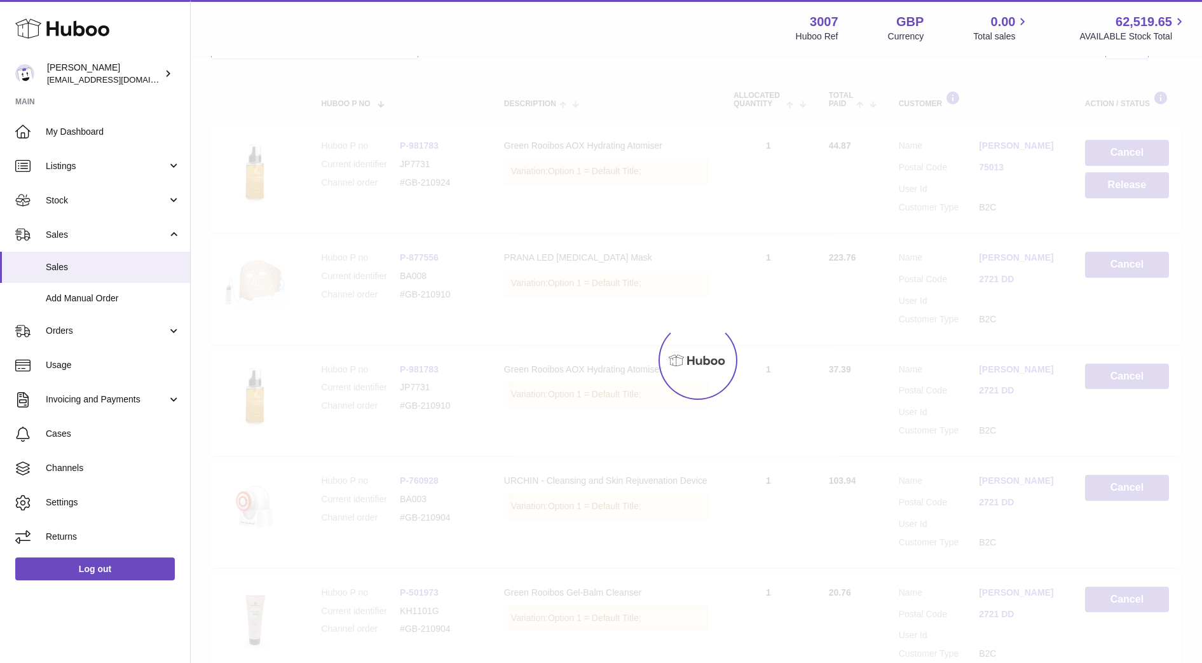
scroll to position [57, 0]
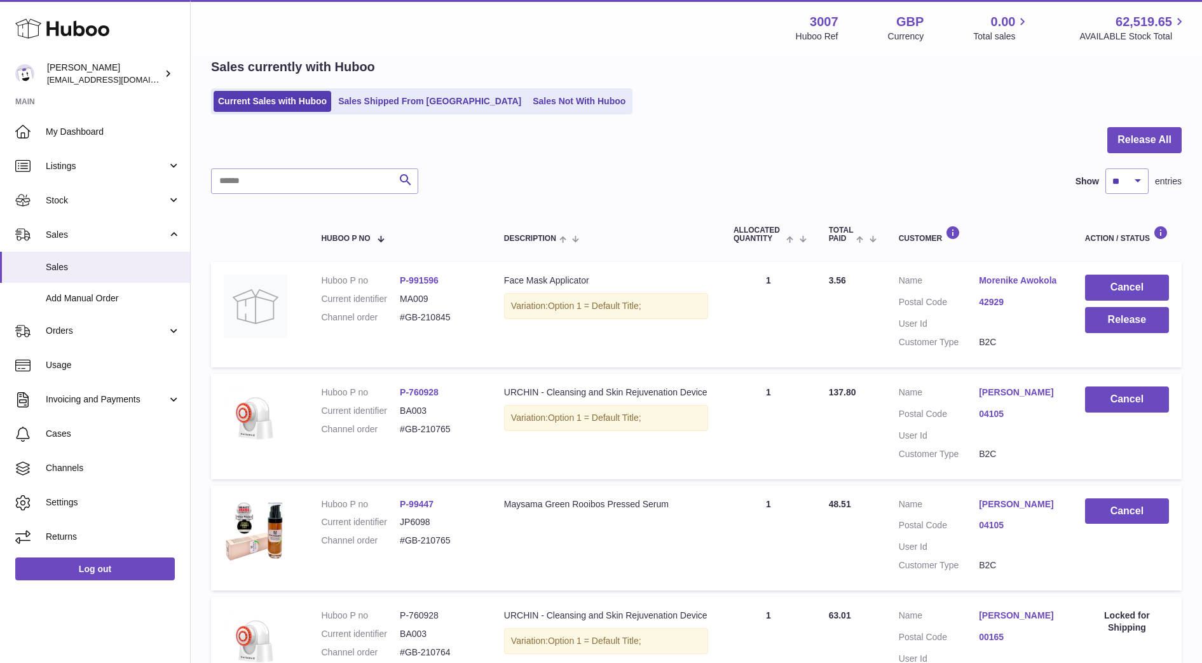
click at [1111, 340] on td "Cancel Release" at bounding box center [1127, 315] width 109 height 106
click at [1111, 334] on td "Cancel Release" at bounding box center [1127, 315] width 109 height 106
click at [1113, 324] on button "Release" at bounding box center [1127, 320] width 84 height 26
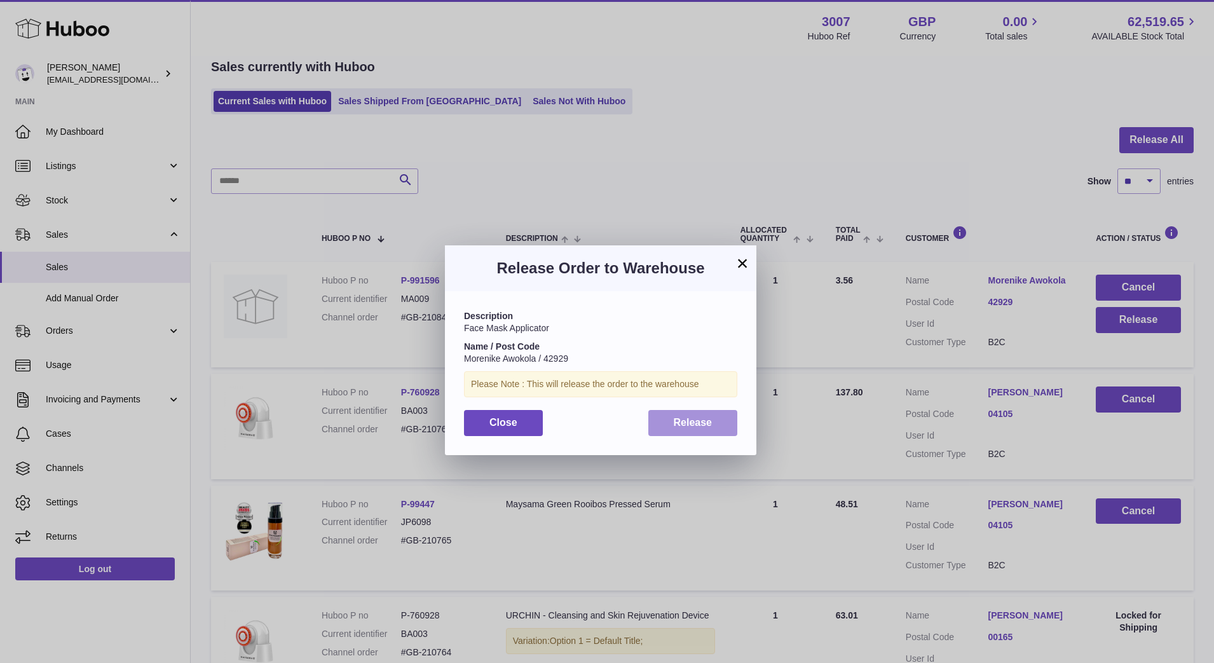
click at [707, 425] on span "Release" at bounding box center [693, 422] width 39 height 11
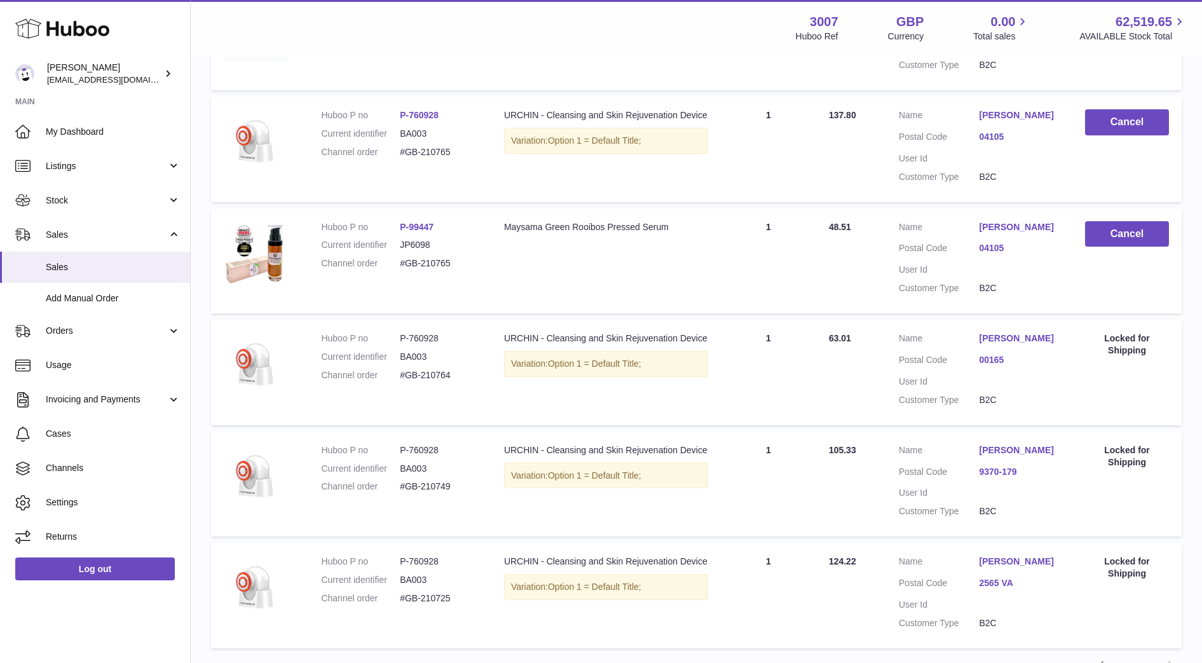
scroll to position [459, 0]
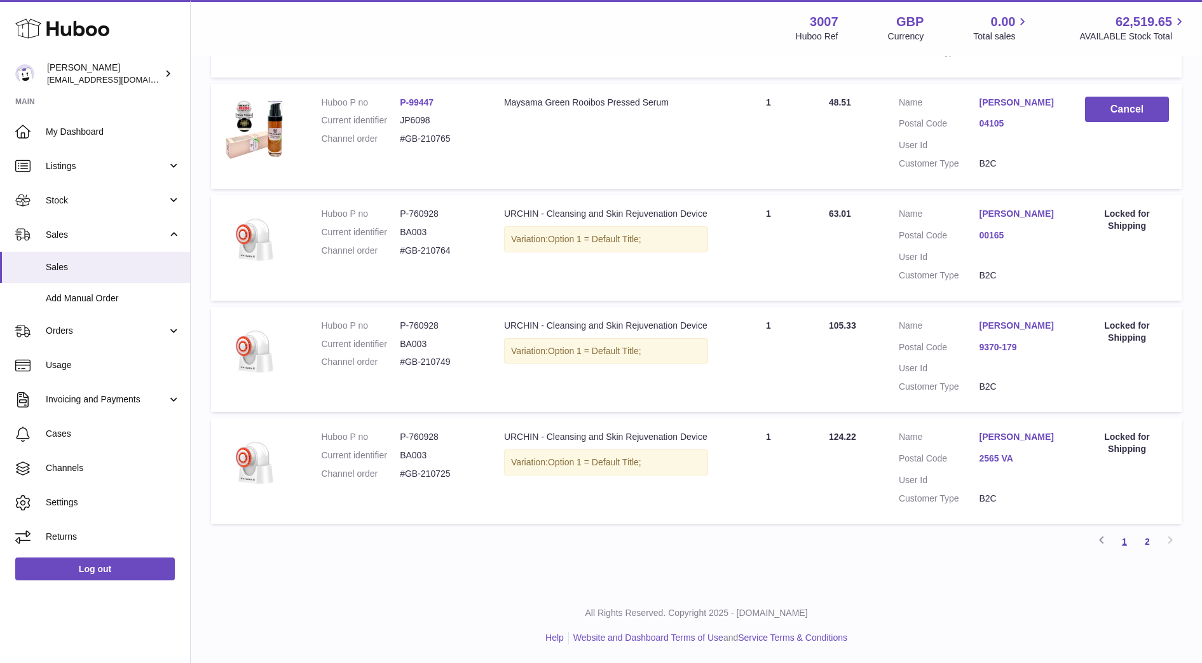
click at [1130, 537] on link "1" at bounding box center [1124, 541] width 23 height 23
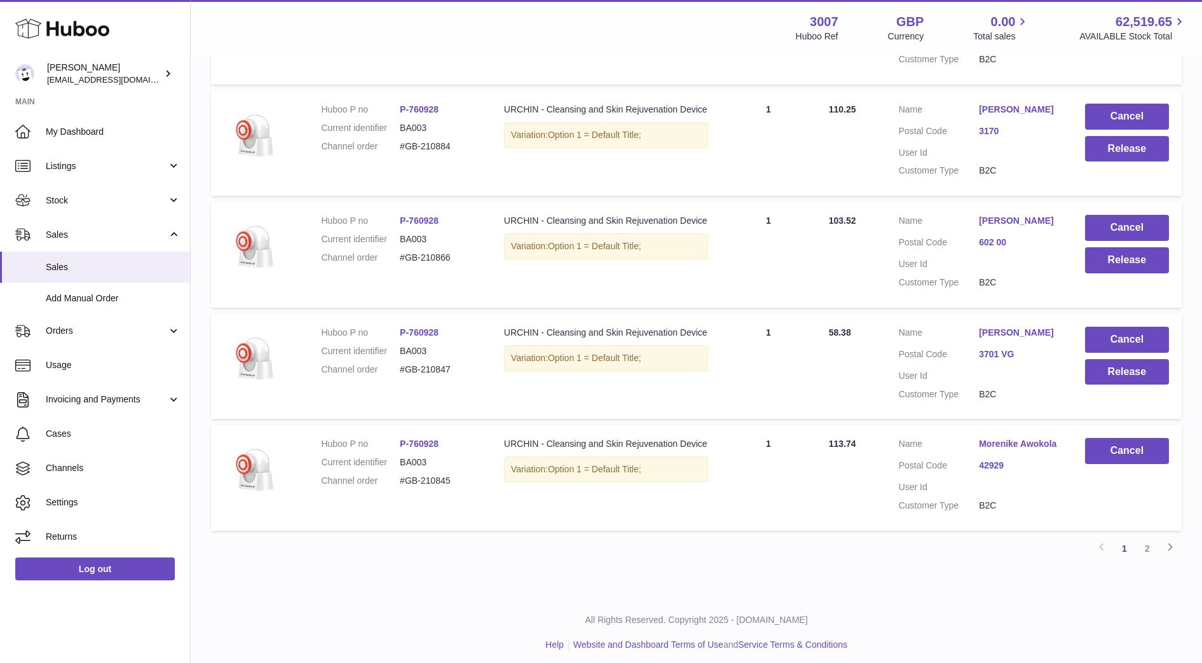
scroll to position [877, 0]
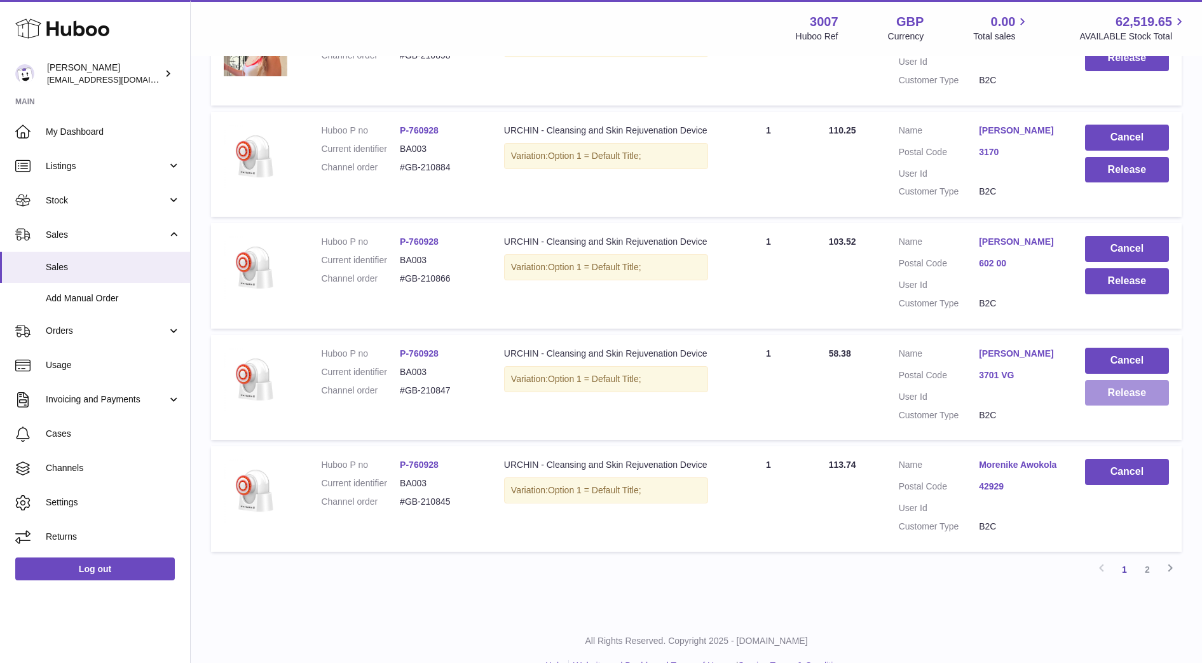
click at [1161, 406] on button "Release" at bounding box center [1127, 393] width 84 height 26
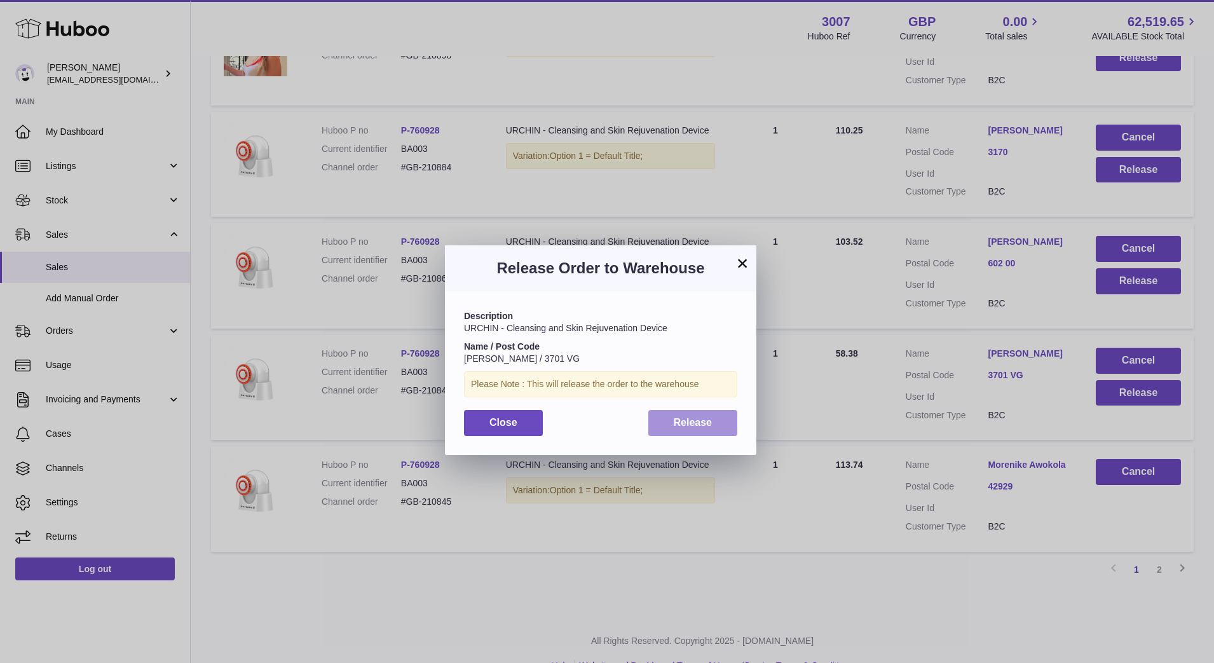
click at [694, 433] on button "Release" at bounding box center [694, 423] width 90 height 26
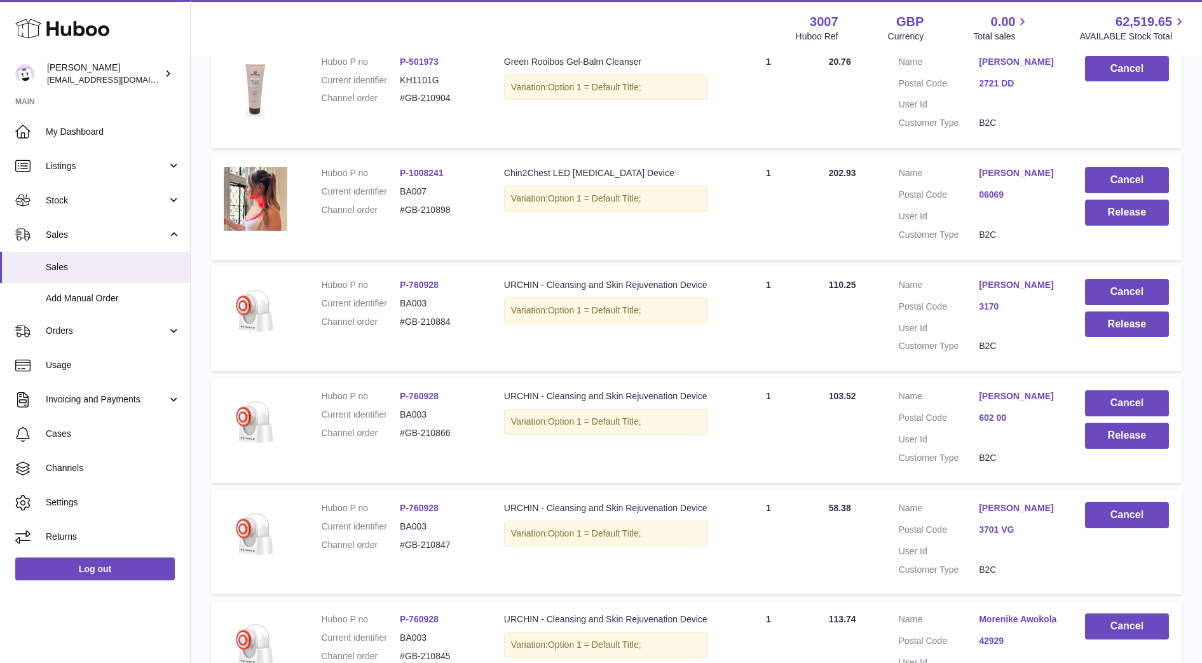
scroll to position [715, 0]
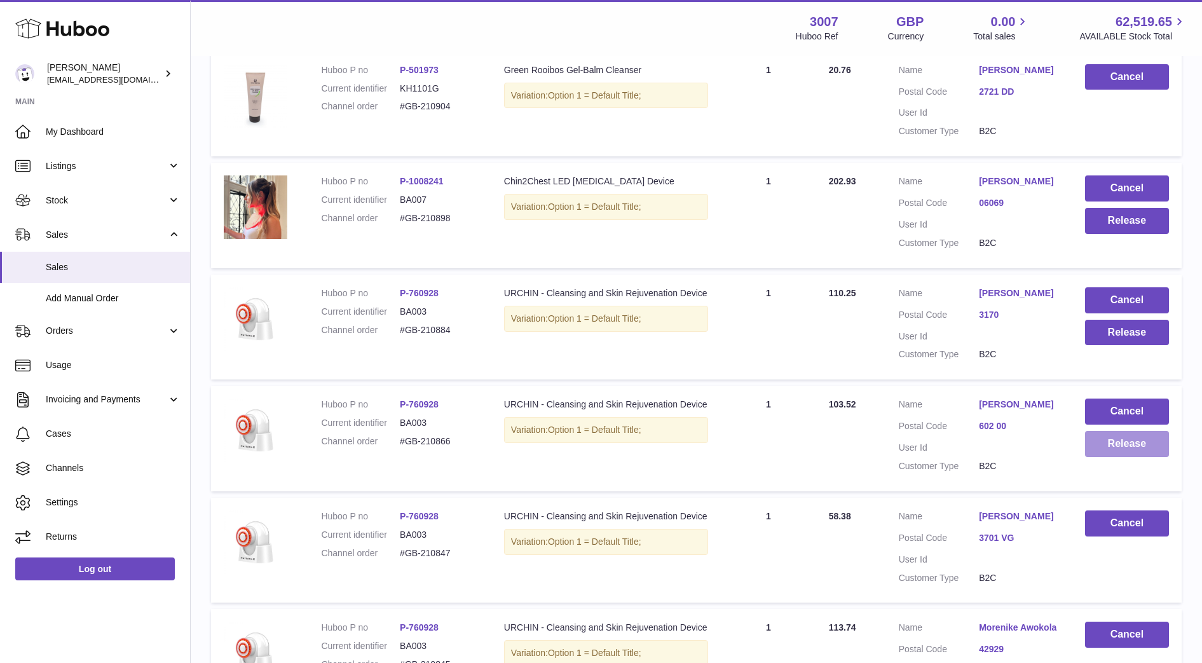
click at [1099, 450] on button "Release" at bounding box center [1127, 444] width 84 height 26
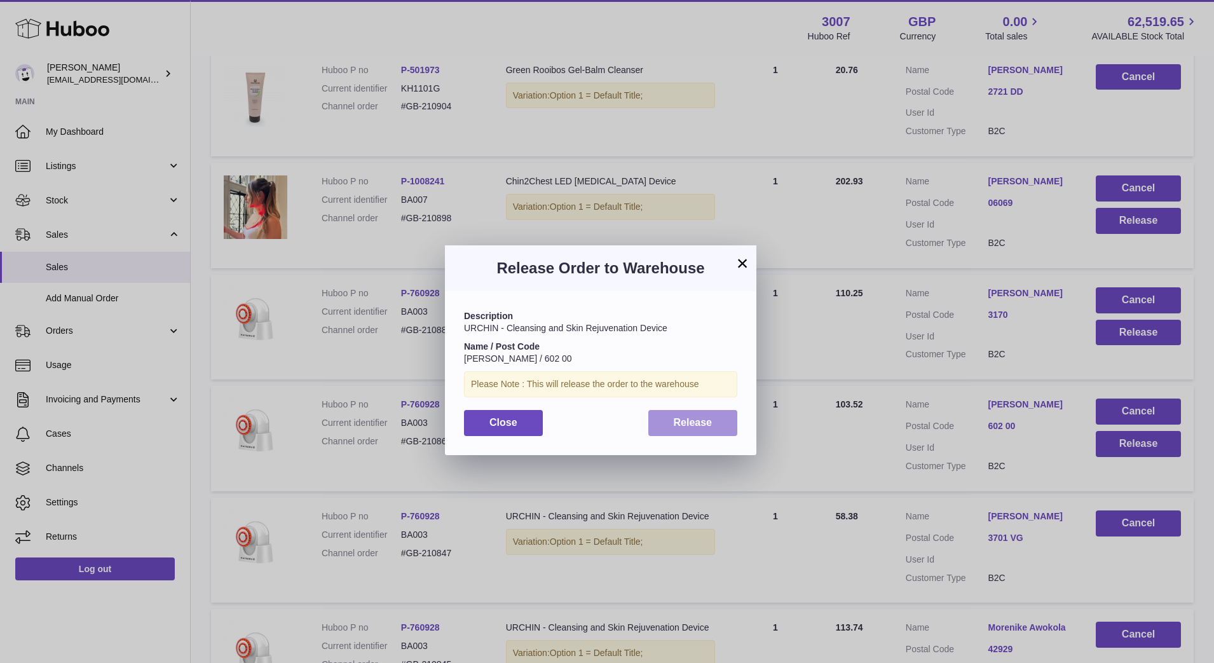
click at [696, 414] on button "Release" at bounding box center [694, 423] width 90 height 26
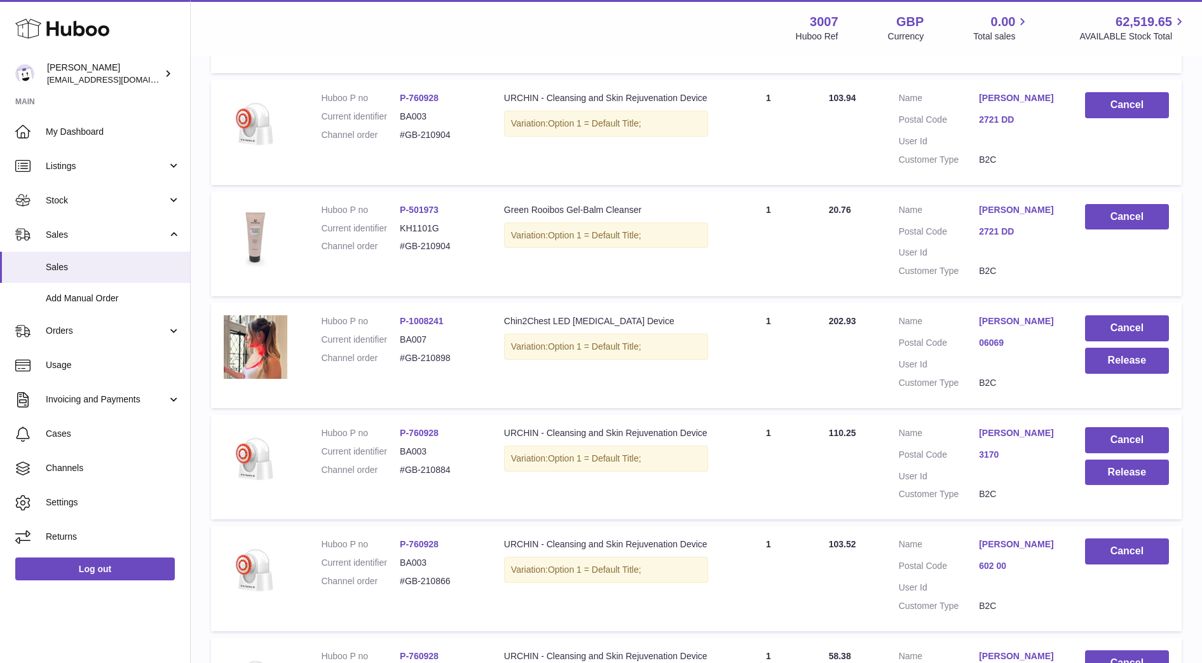
scroll to position [631, 0]
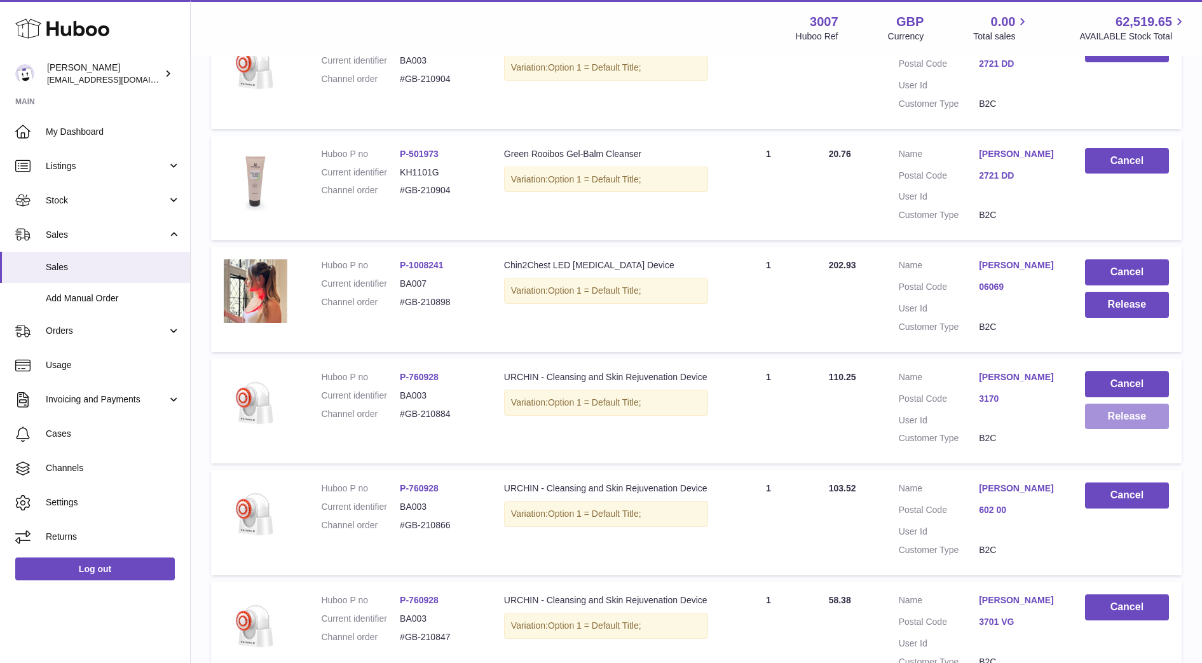
click at [1139, 412] on button "Release" at bounding box center [1127, 417] width 84 height 26
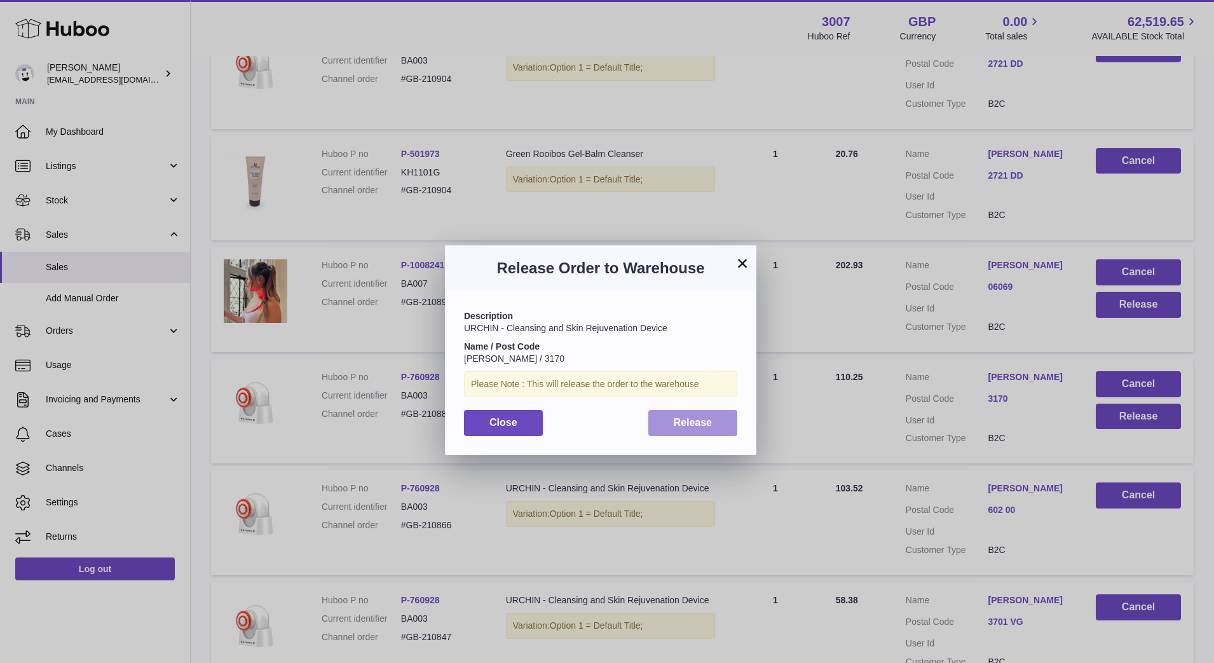
click at [710, 420] on span "Release" at bounding box center [693, 422] width 39 height 11
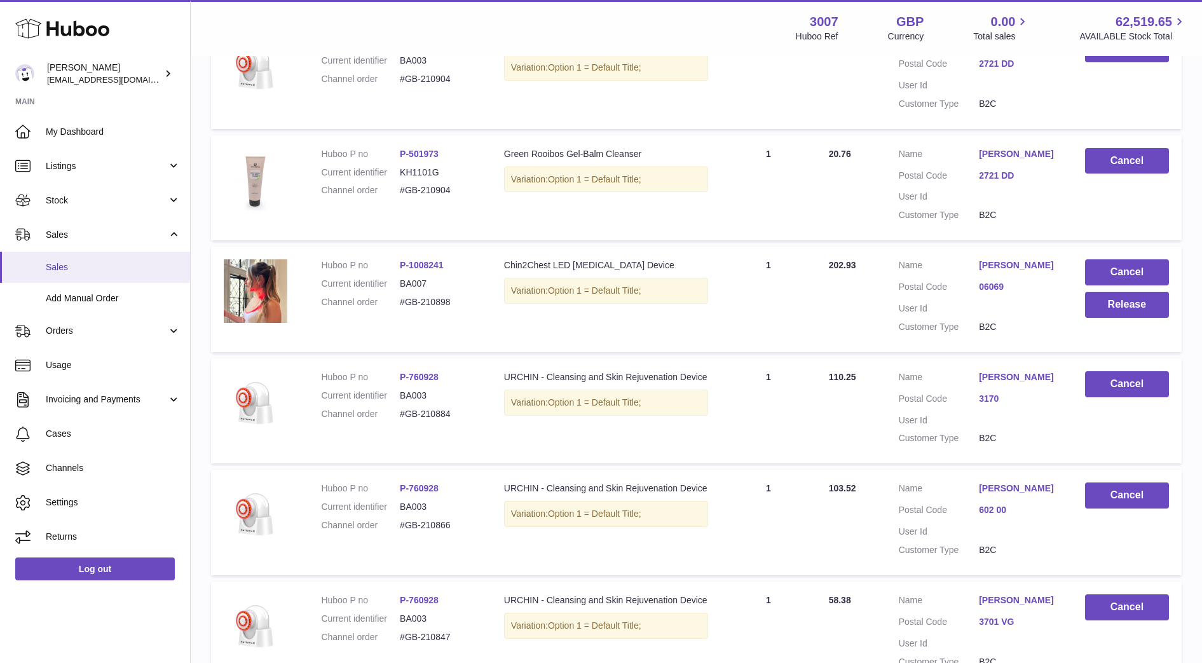
click at [68, 261] on span "Sales" at bounding box center [113, 267] width 135 height 12
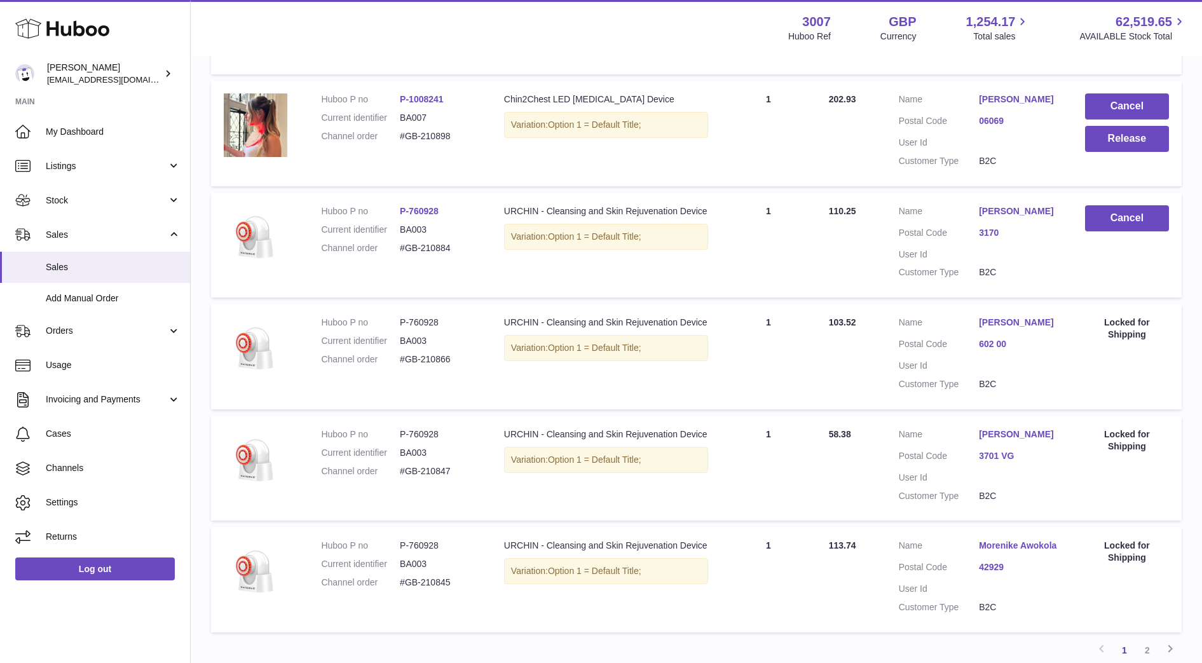
scroll to position [918, 0]
